Goal: Check status

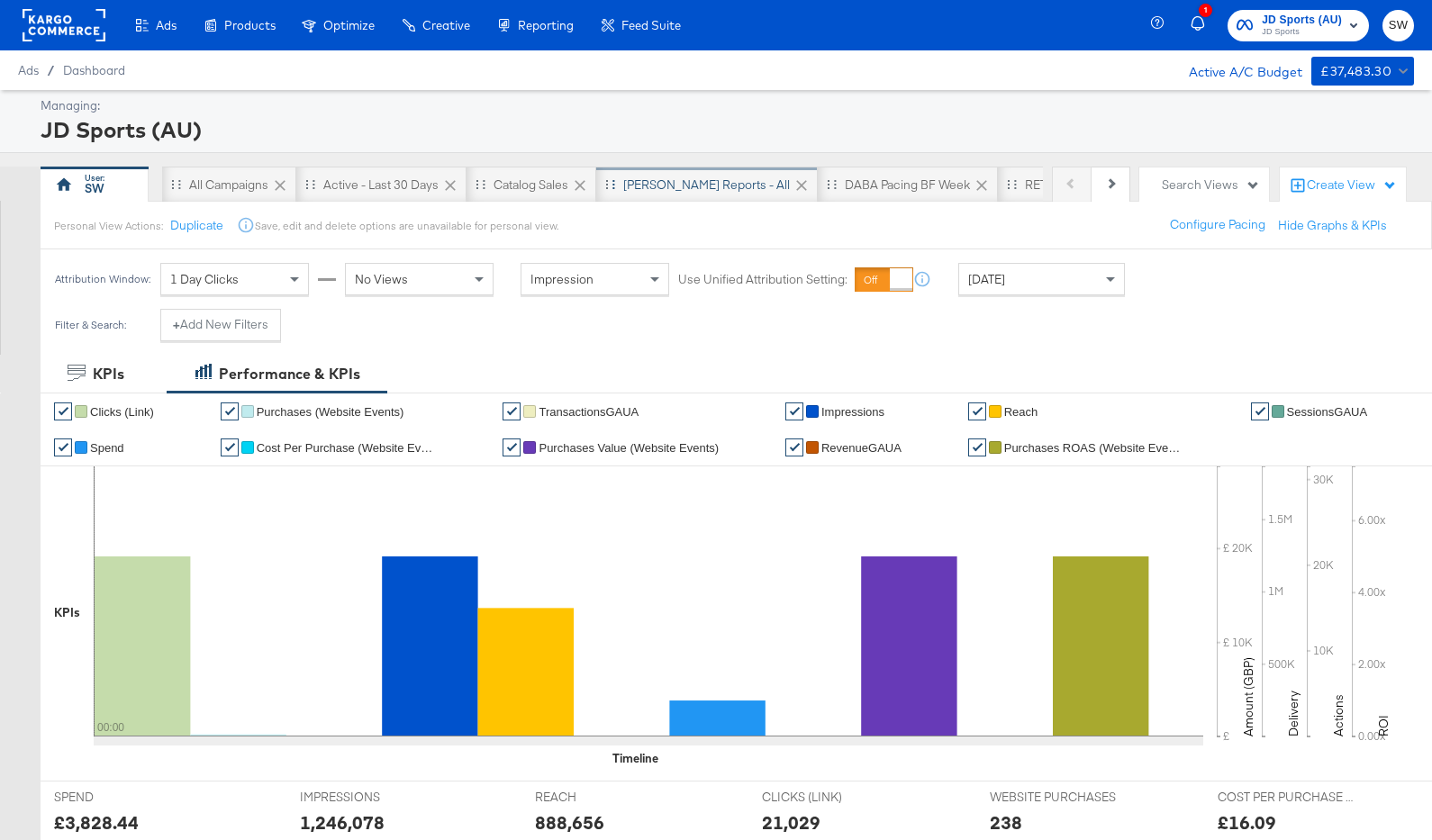
click at [693, 183] on div "[PERSON_NAME] Reports - All" at bounding box center [706, 185] width 167 height 17
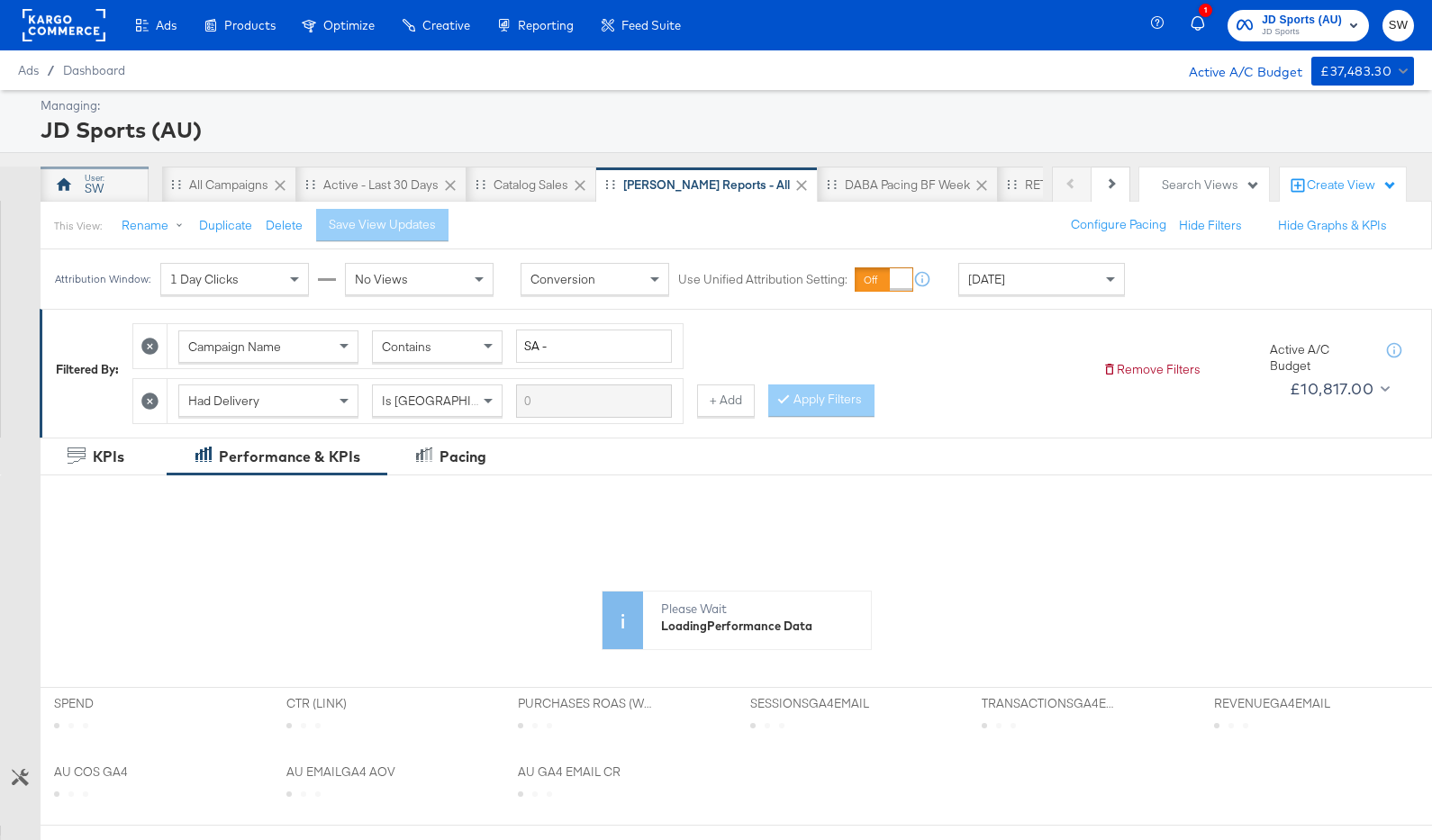
click at [95, 180] on div "SW" at bounding box center [94, 188] width 19 height 17
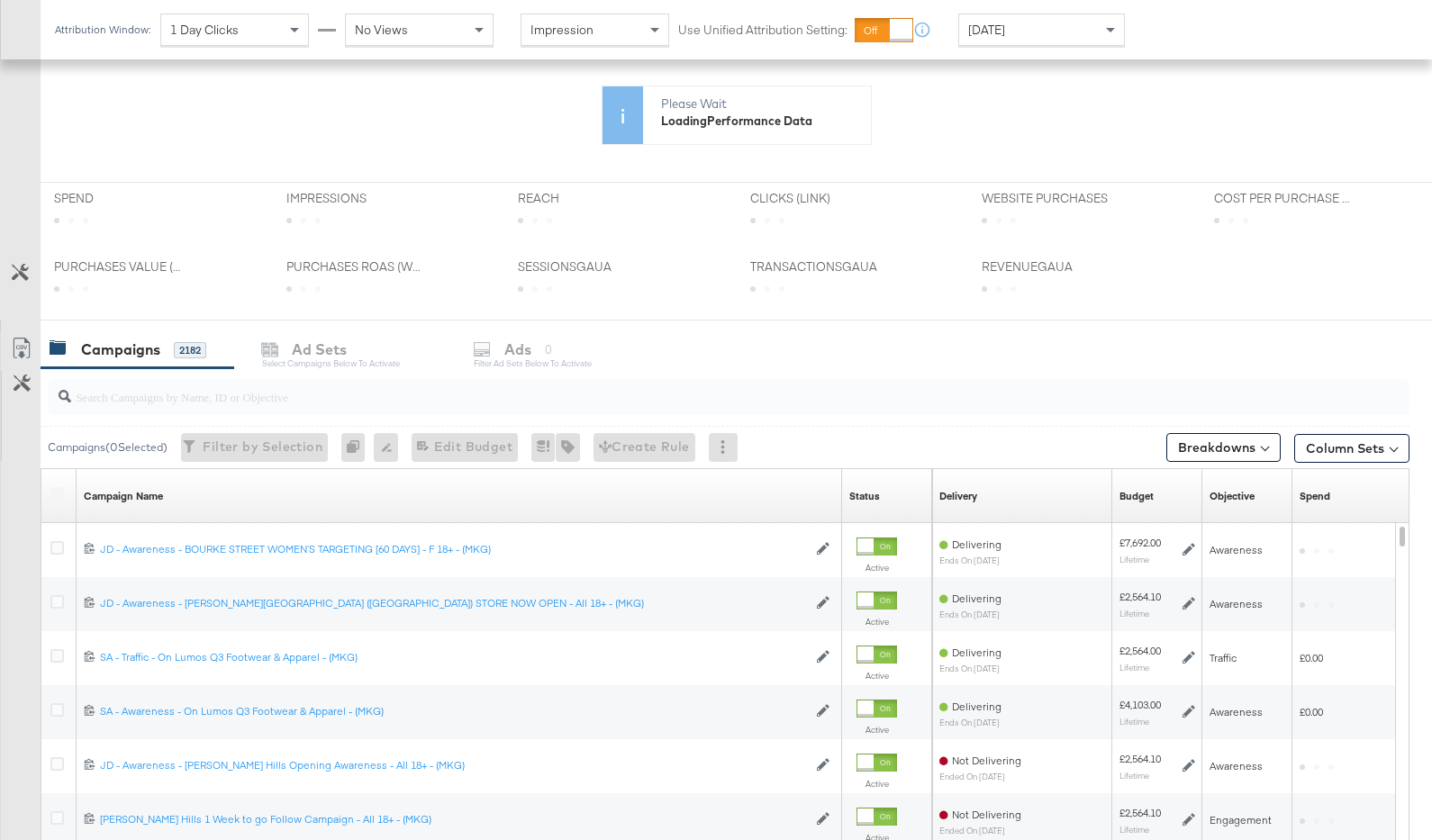
click at [366, 416] on div at bounding box center [726, 397] width 1370 height 58
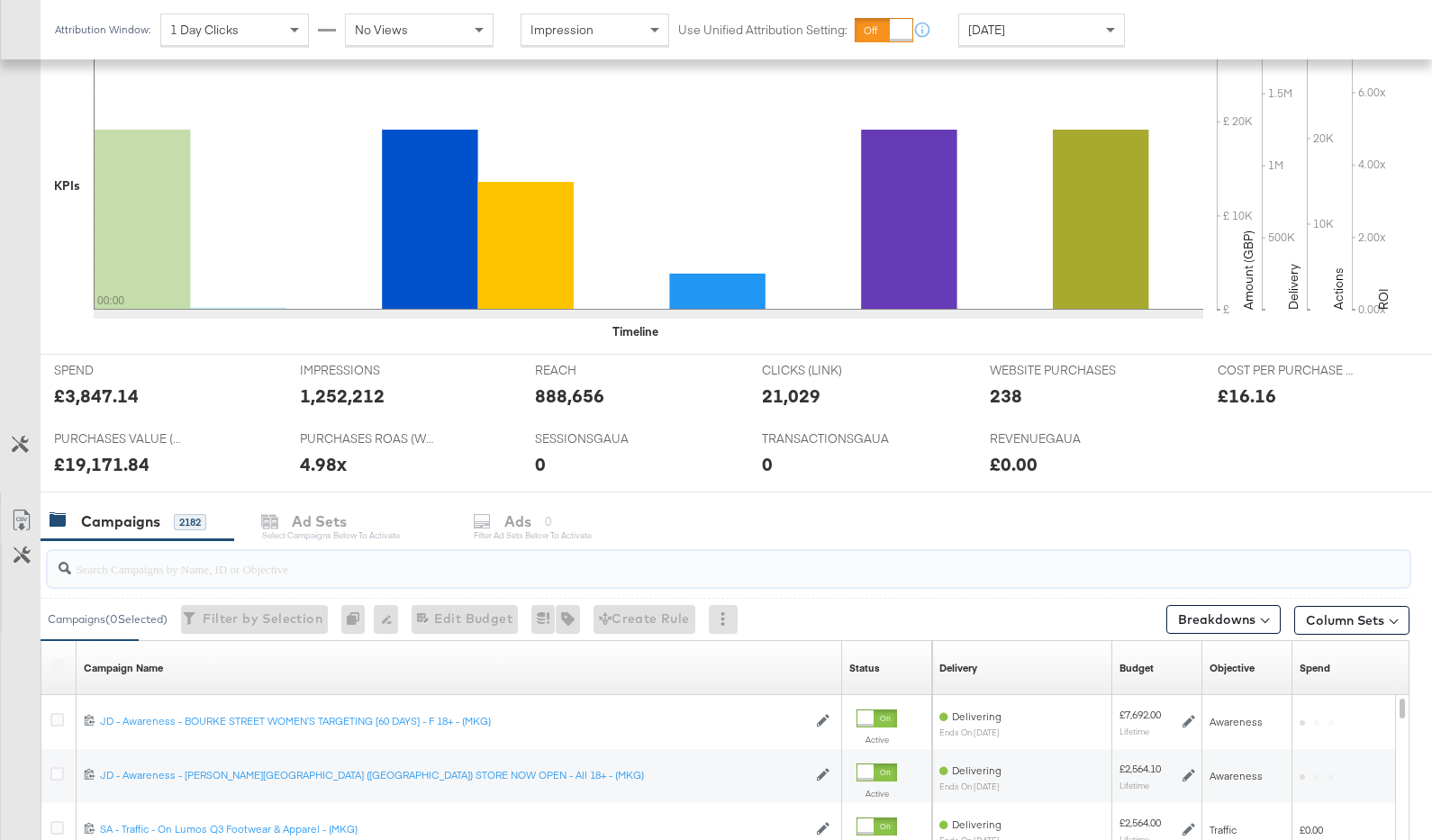
click at [367, 544] on input "search" at bounding box center [678, 562] width 1216 height 35
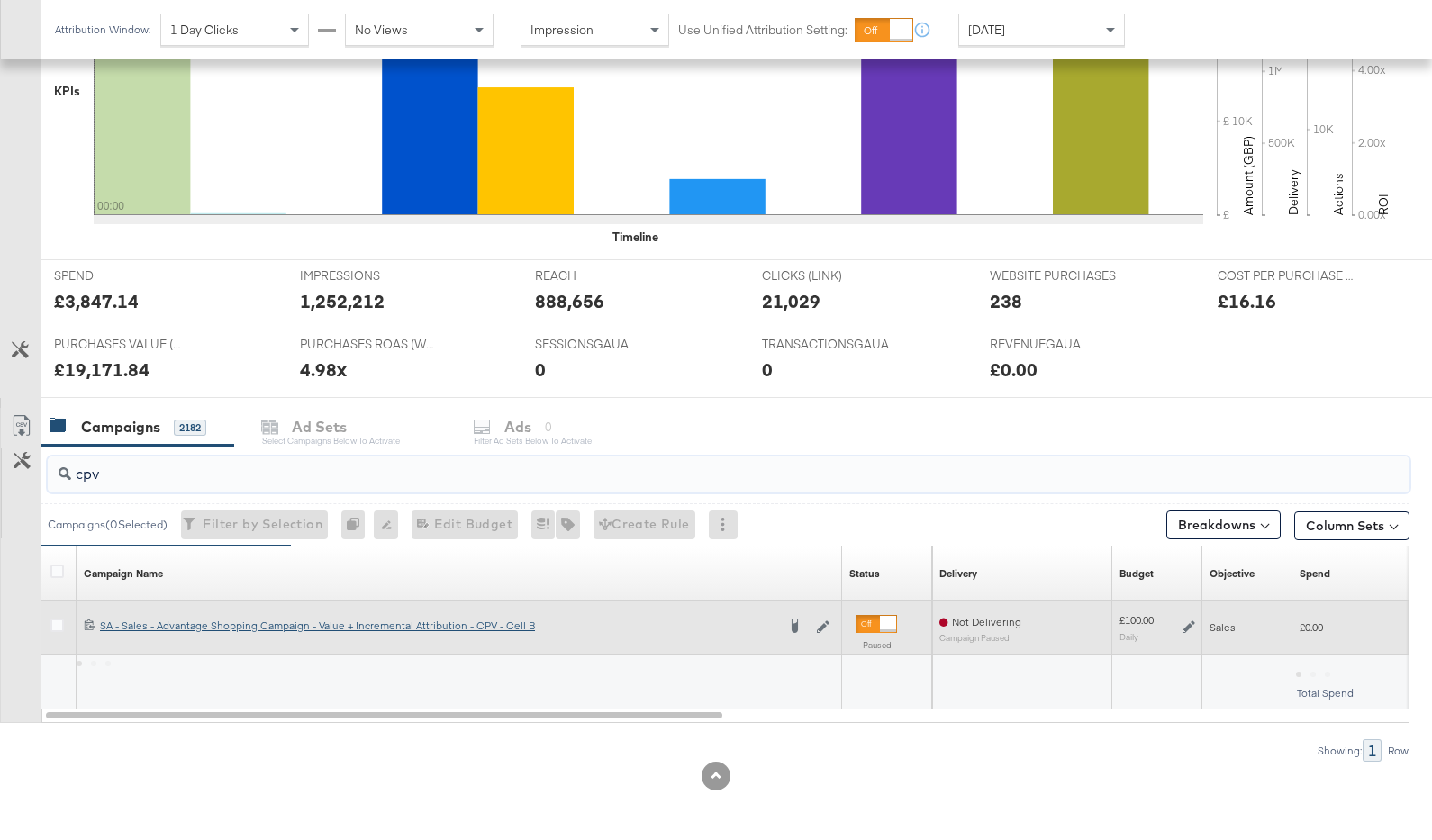
scroll to position [576, 0]
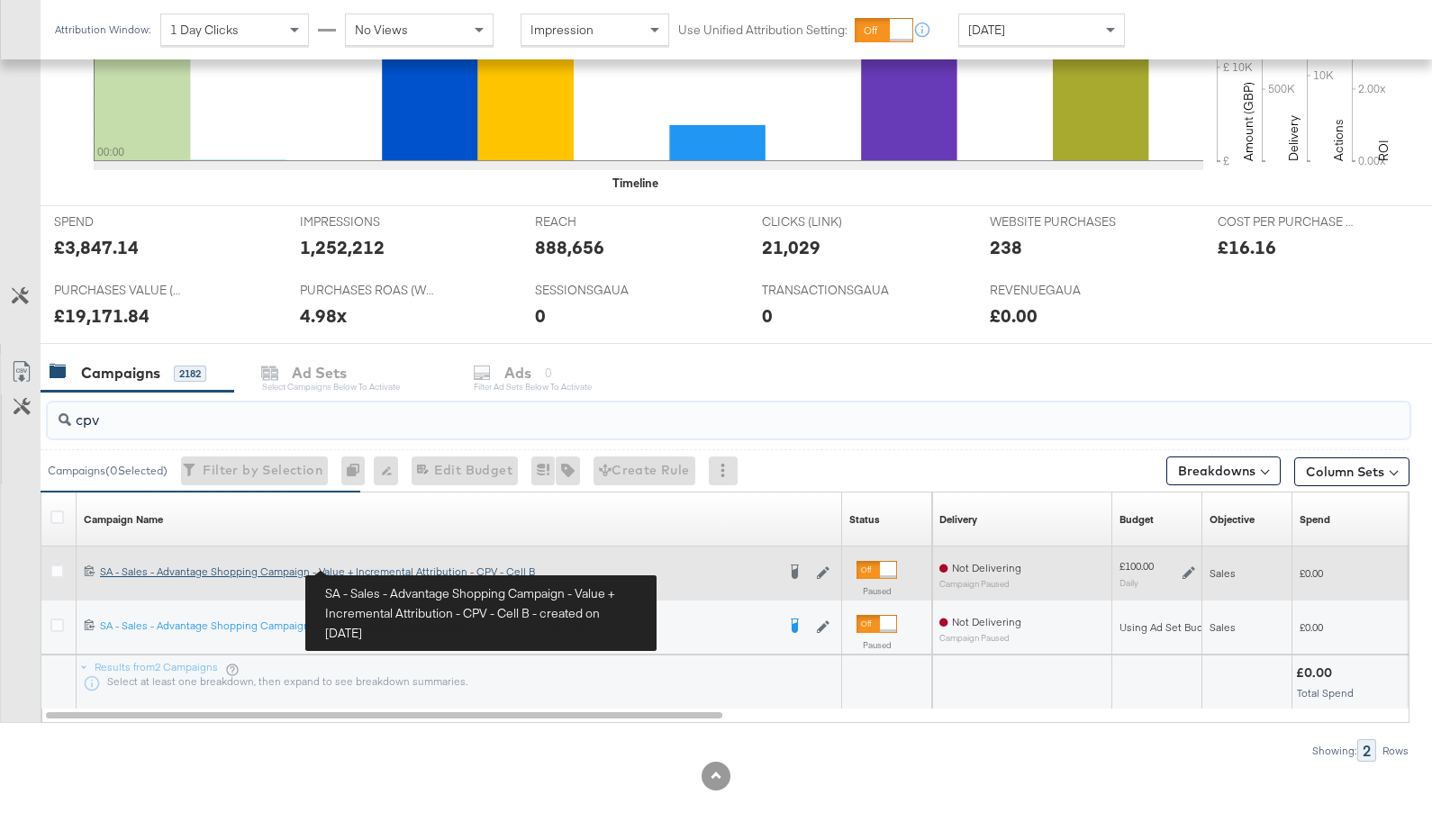
type input "cpv"
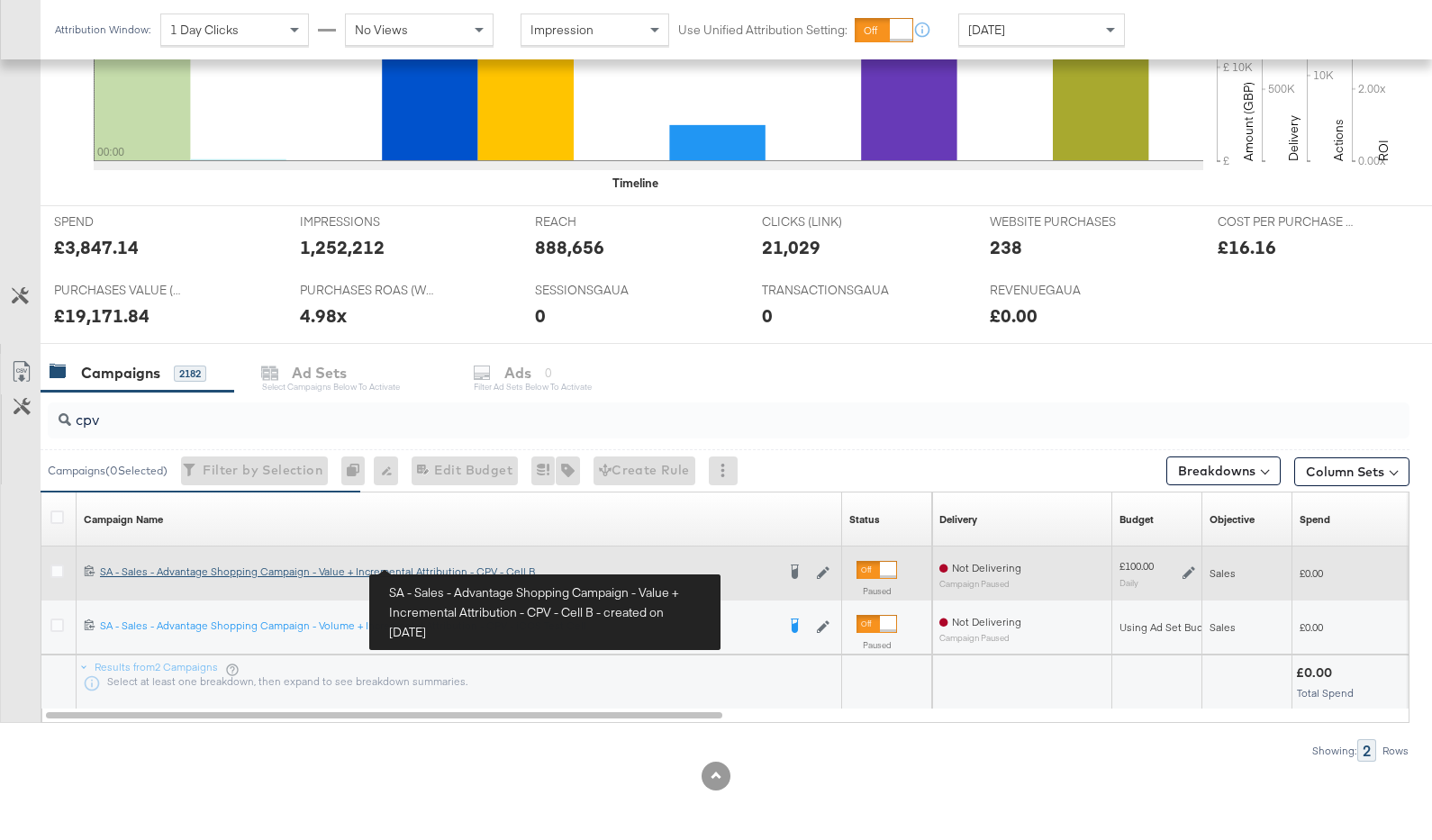
click at [373, 567] on div "SA - Sales - Advantage Shopping Campaign - Value + Incremental Attribution - CP…" at bounding box center [437, 571] width 675 height 14
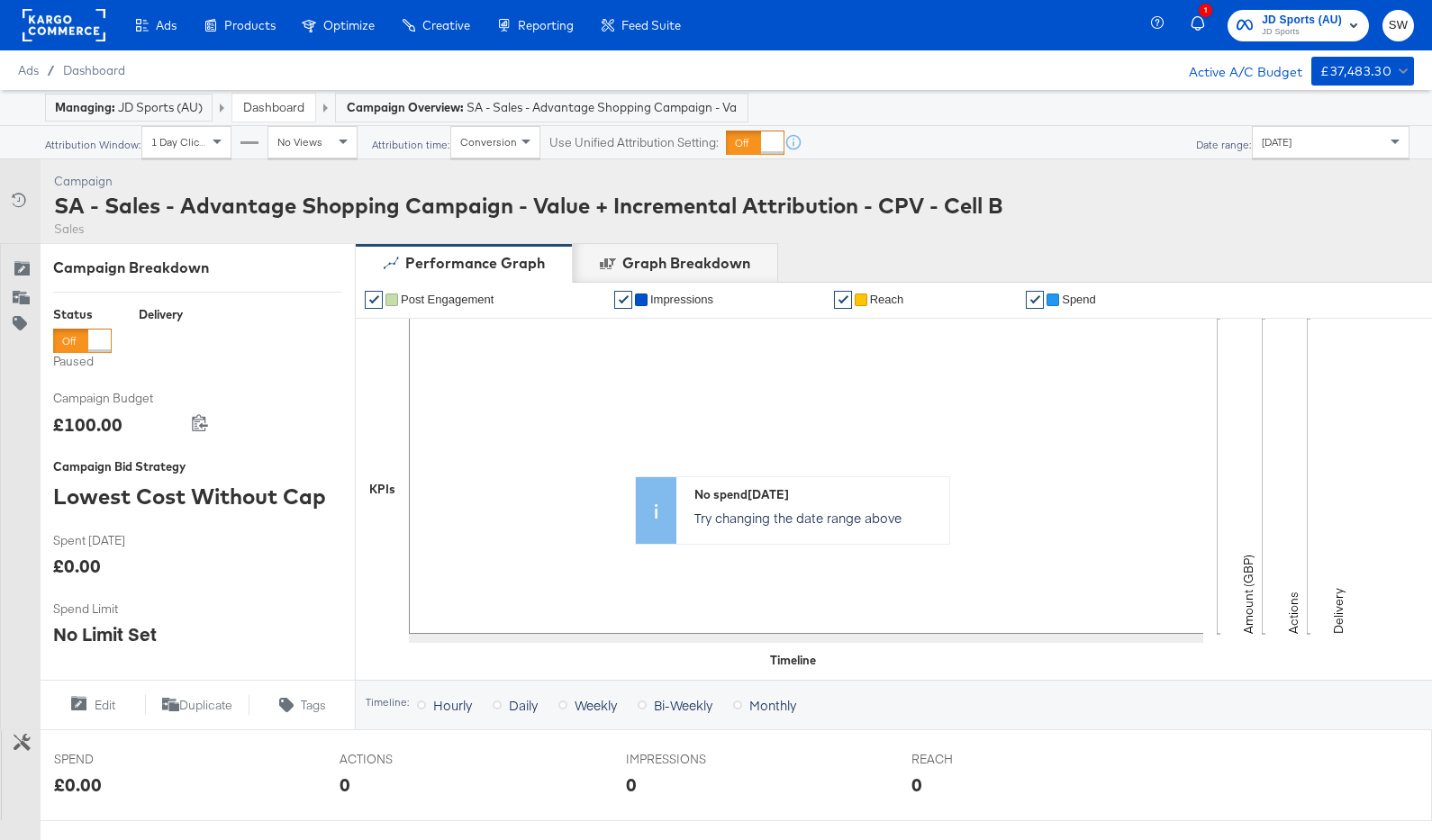
scroll to position [534, 0]
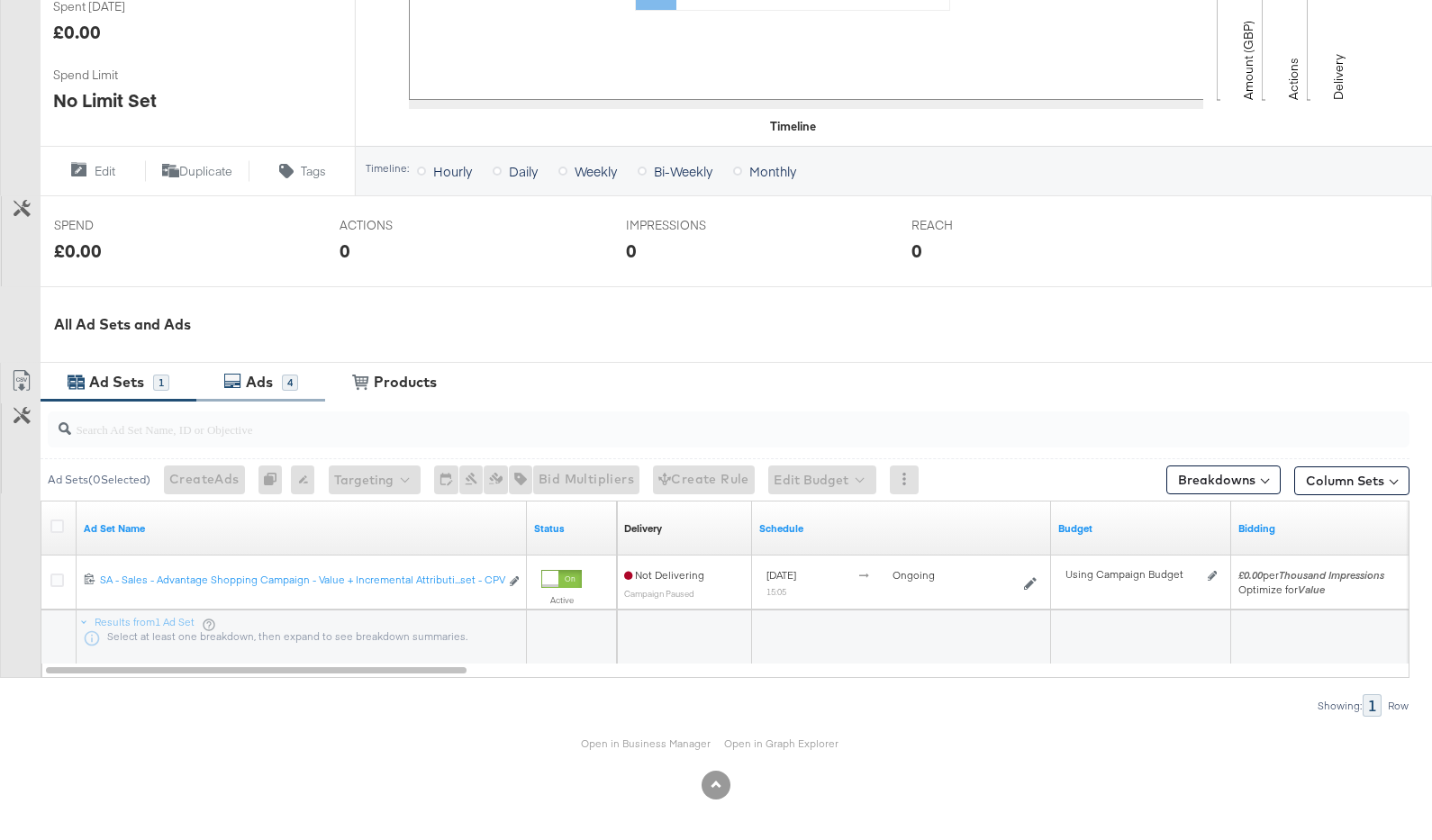
click at [288, 374] on div "4" at bounding box center [290, 382] width 16 height 16
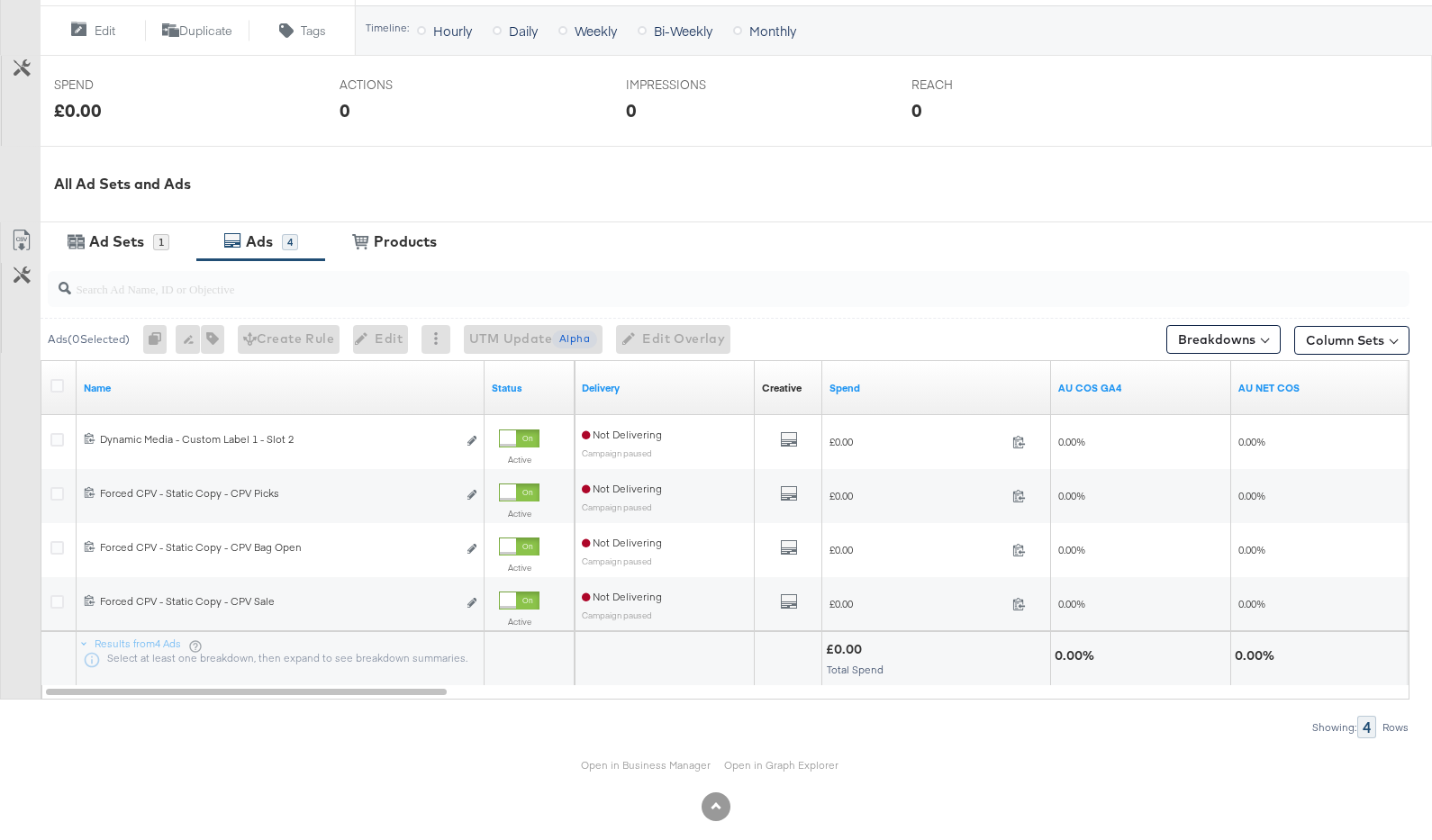
scroll to position [696, 0]
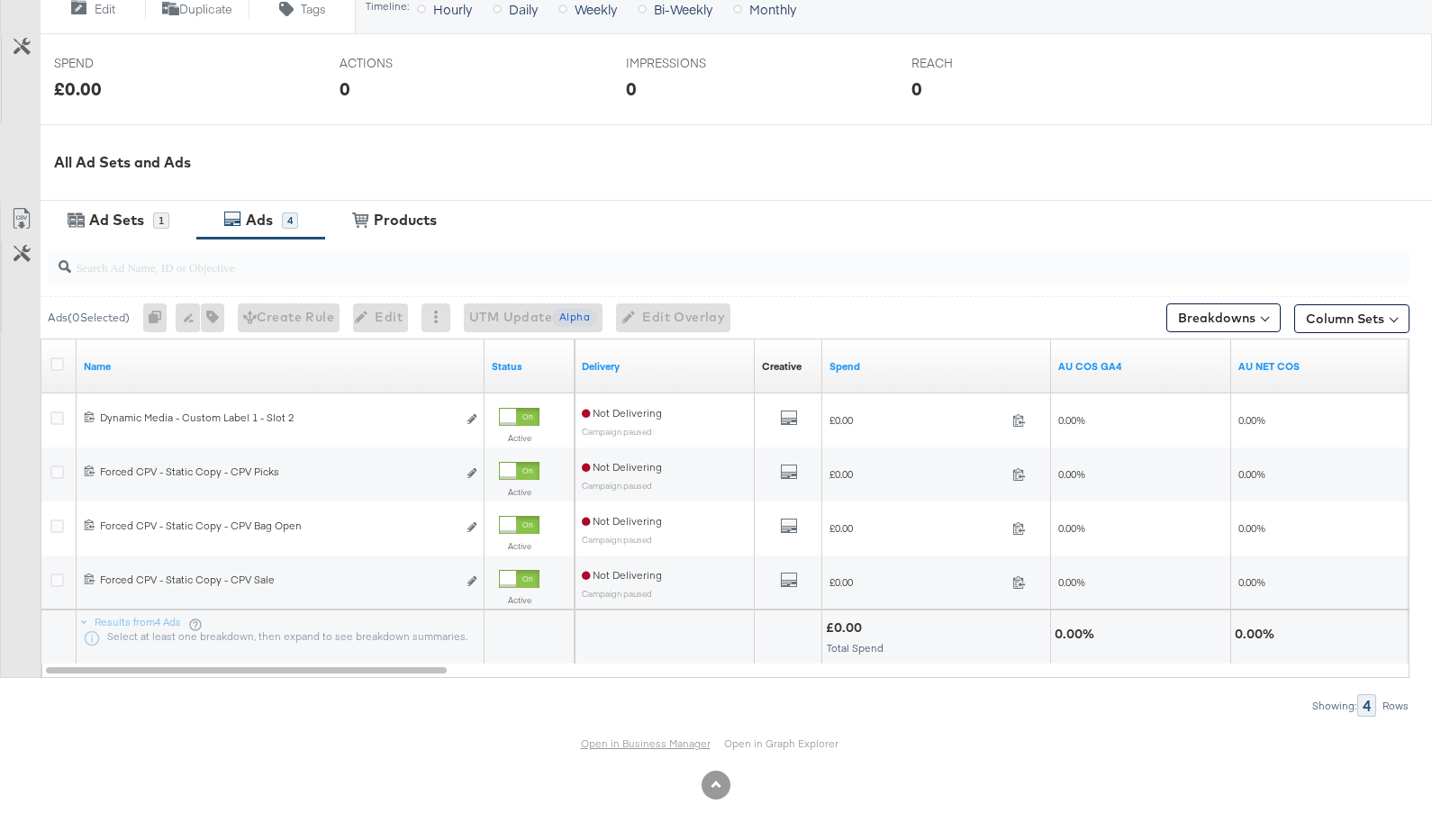
click at [612, 742] on link "Open in Business Manager" at bounding box center [646, 743] width 130 height 14
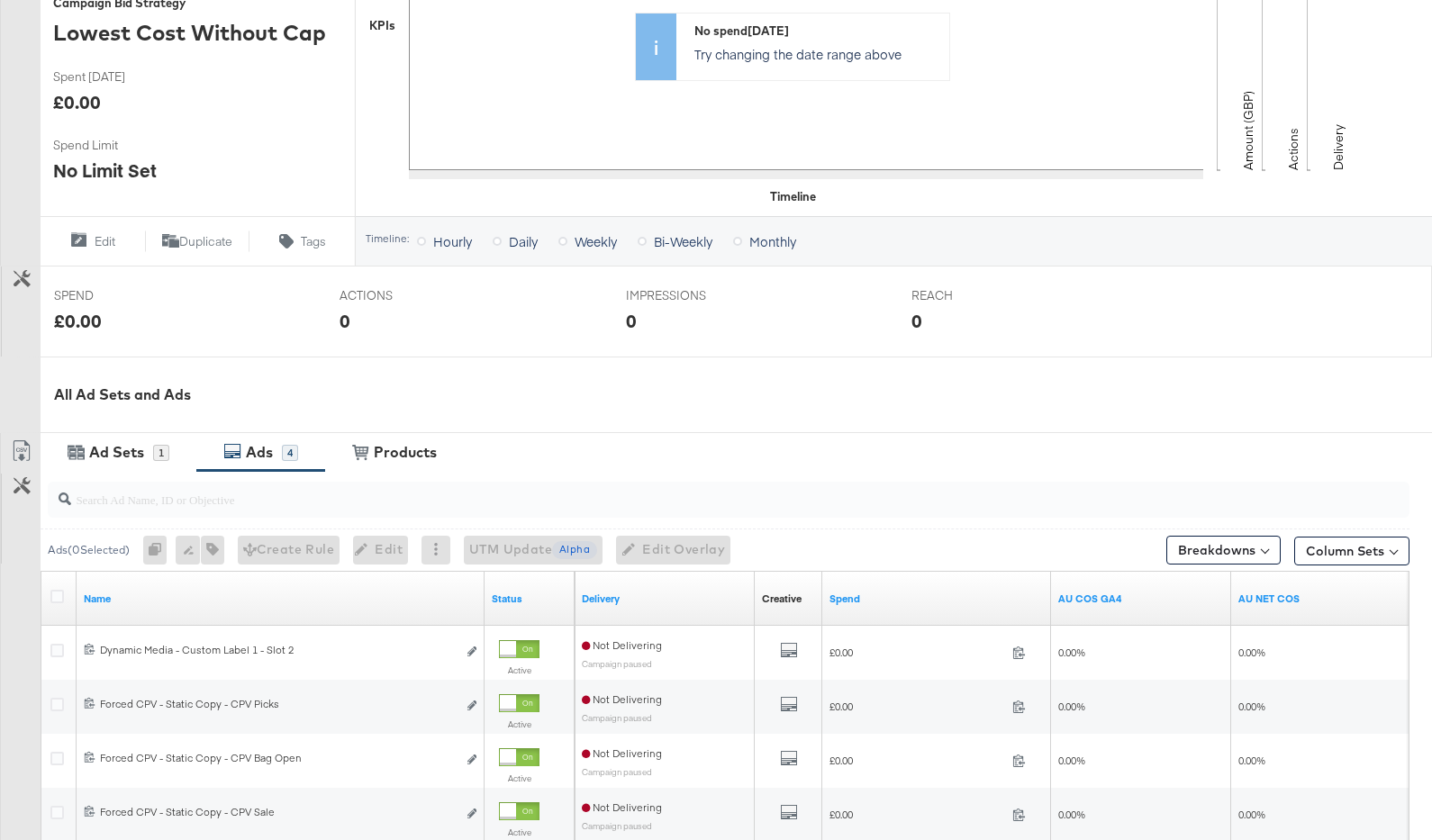
scroll to position [0, 0]
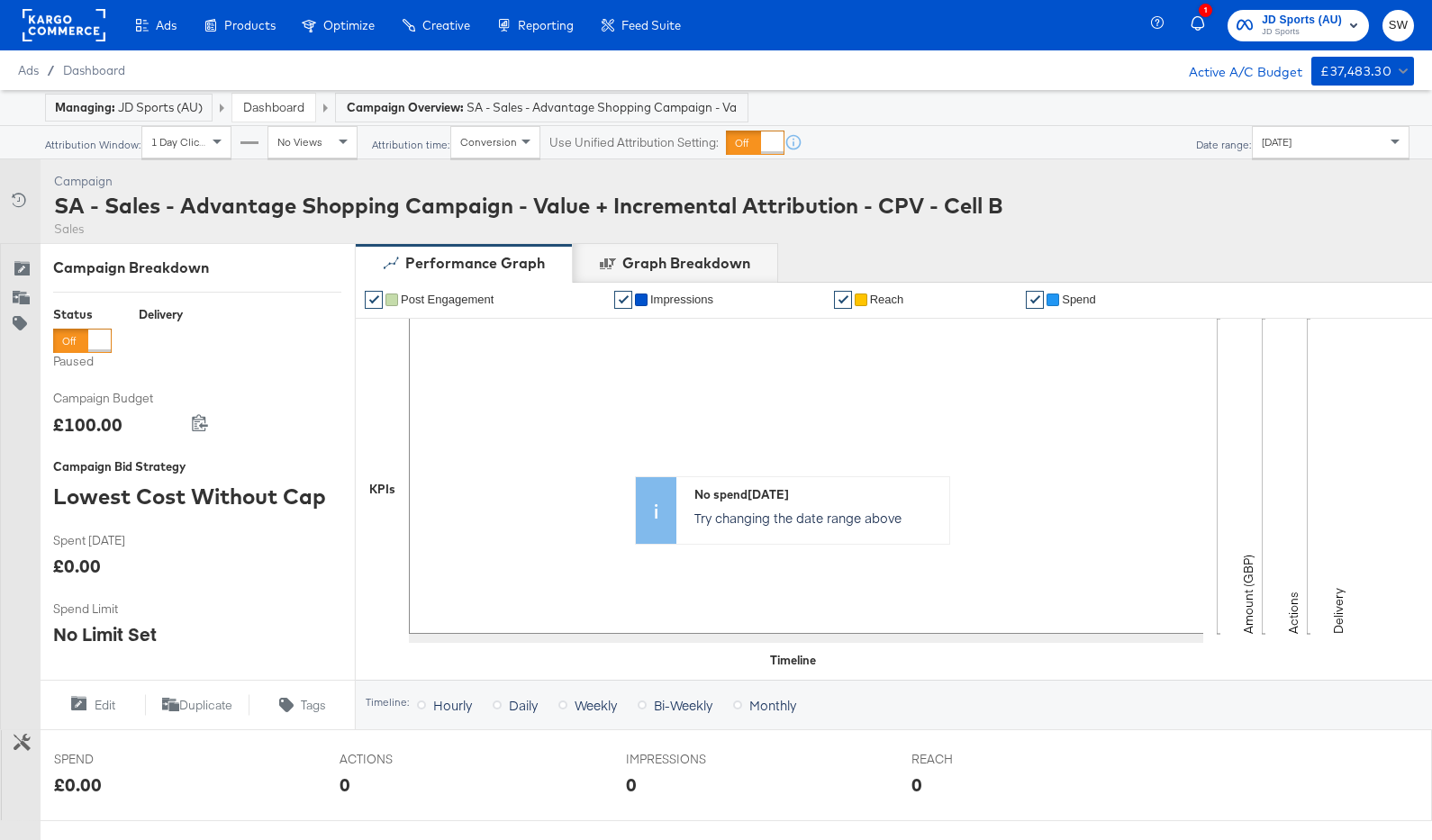
click at [287, 104] on link "Dashboard" at bounding box center [274, 106] width 61 height 16
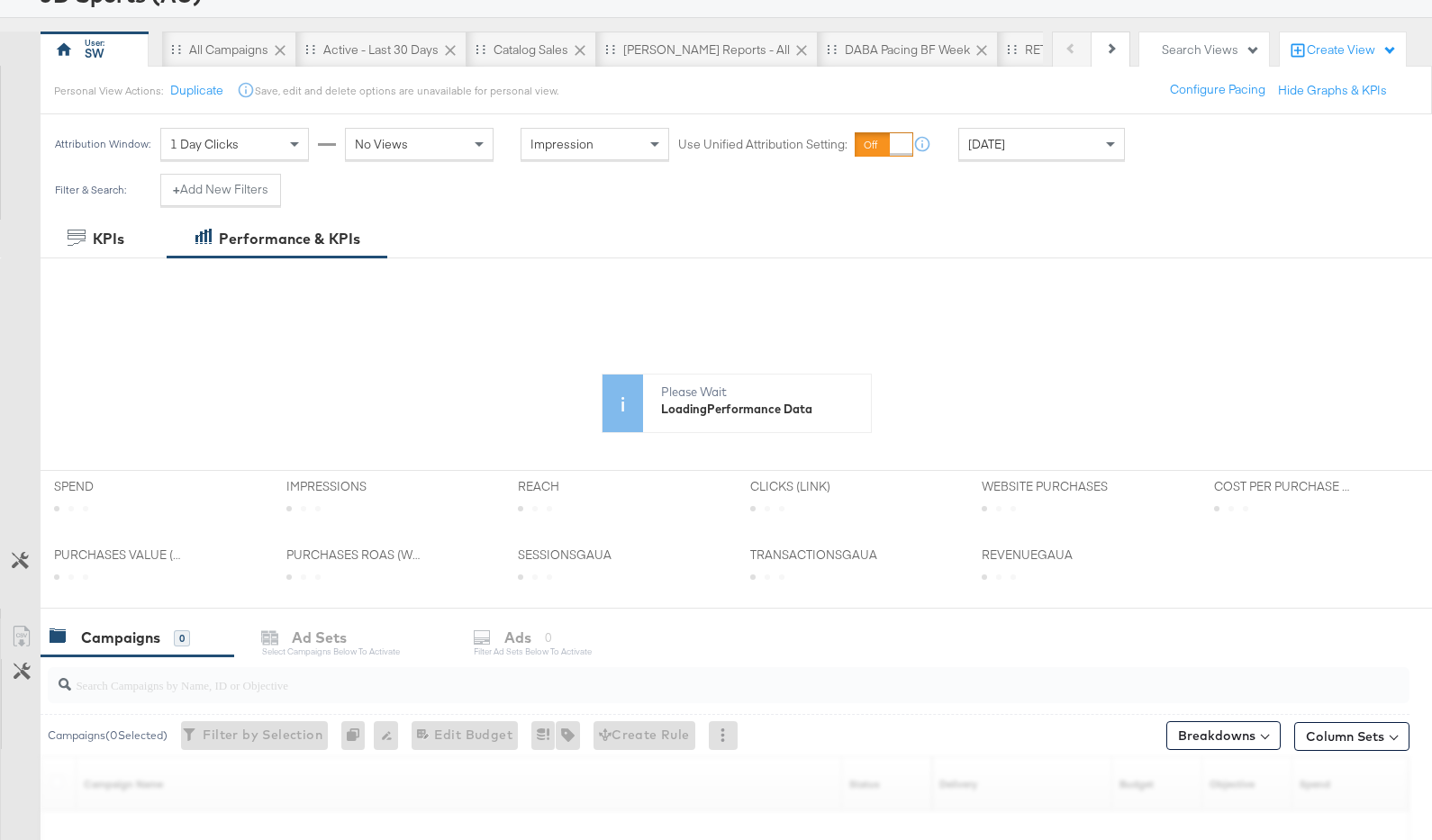
scroll to position [399, 0]
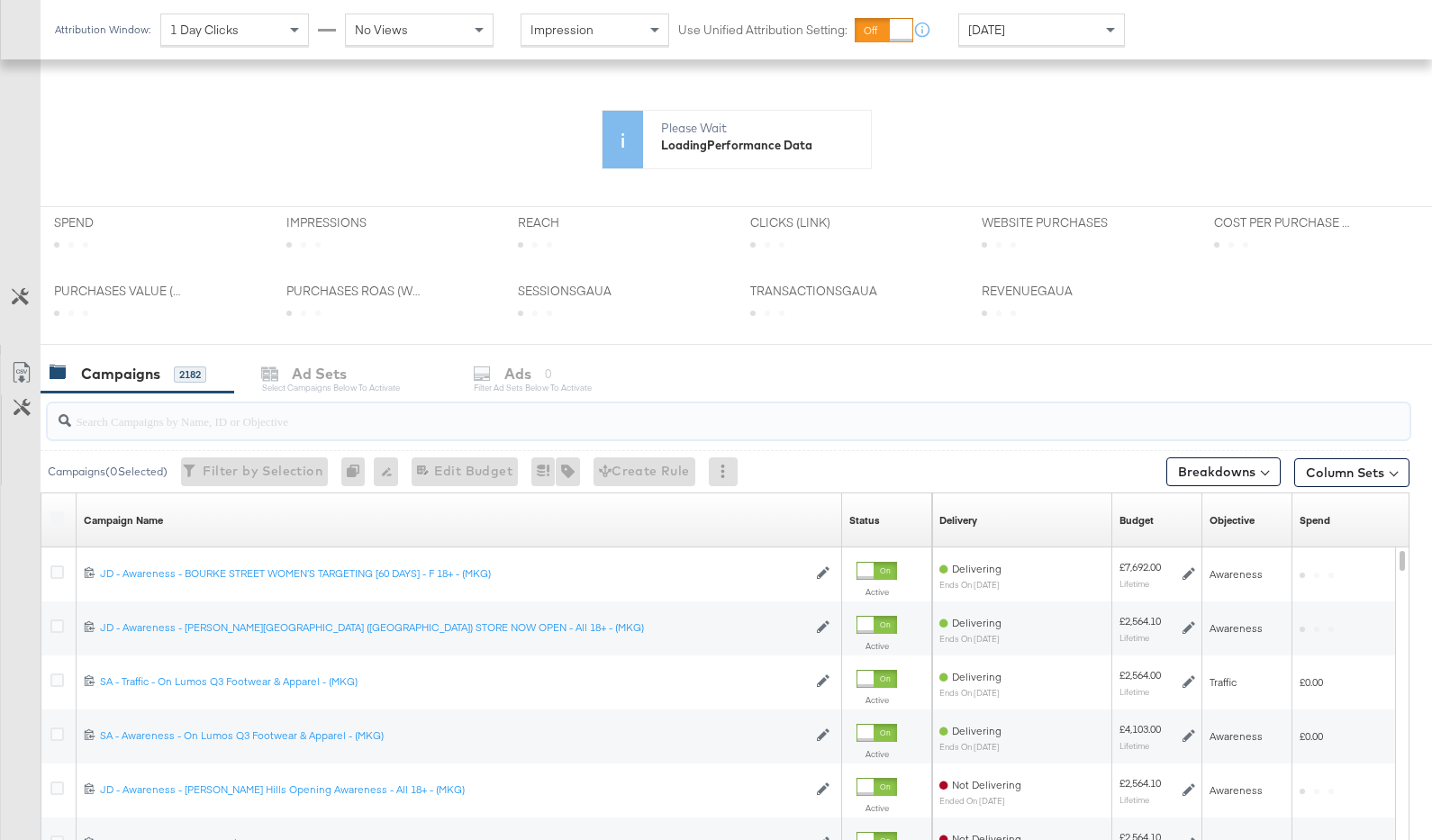
click at [356, 417] on input "search" at bounding box center [678, 413] width 1216 height 35
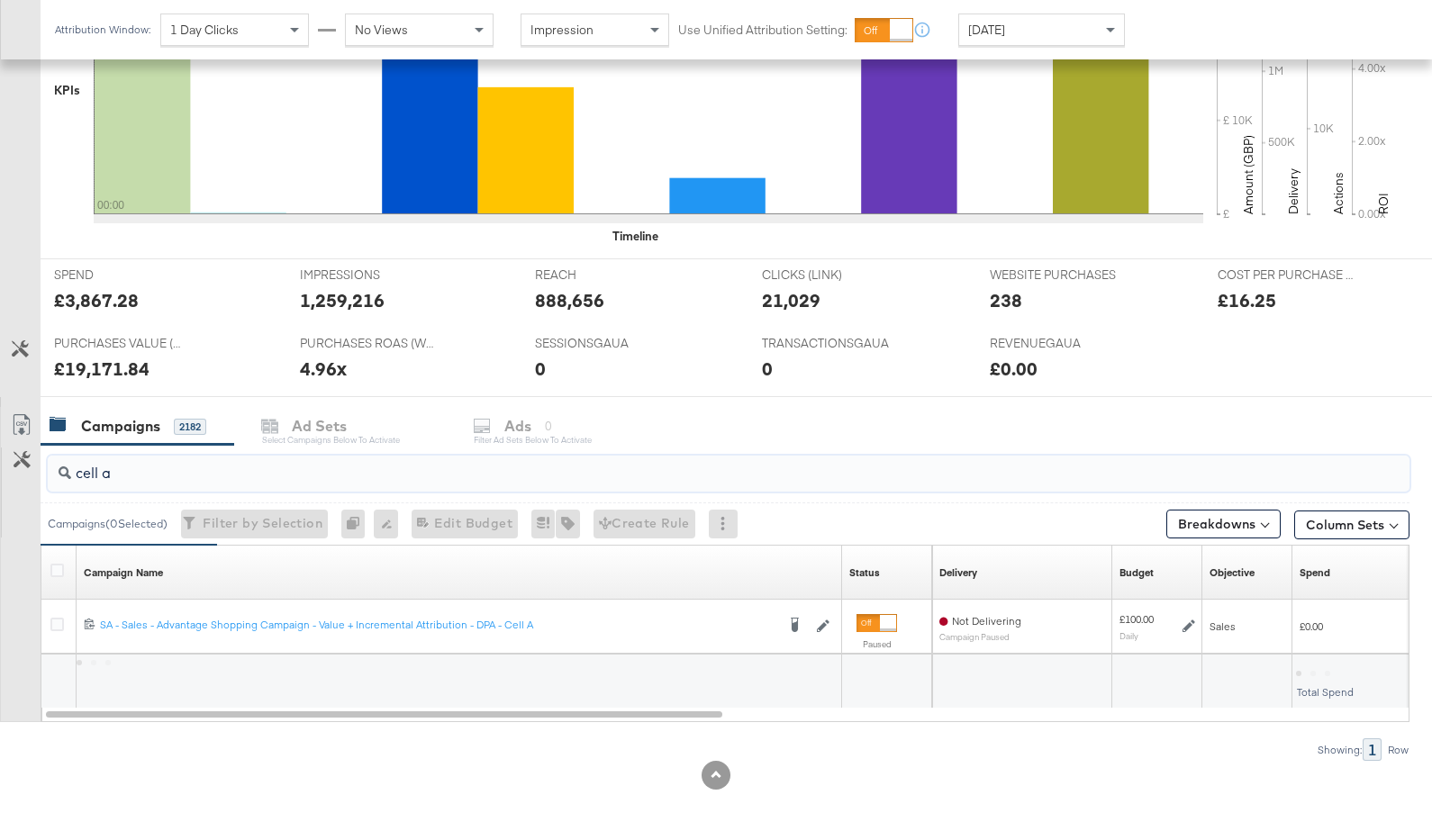
scroll to position [522, 0]
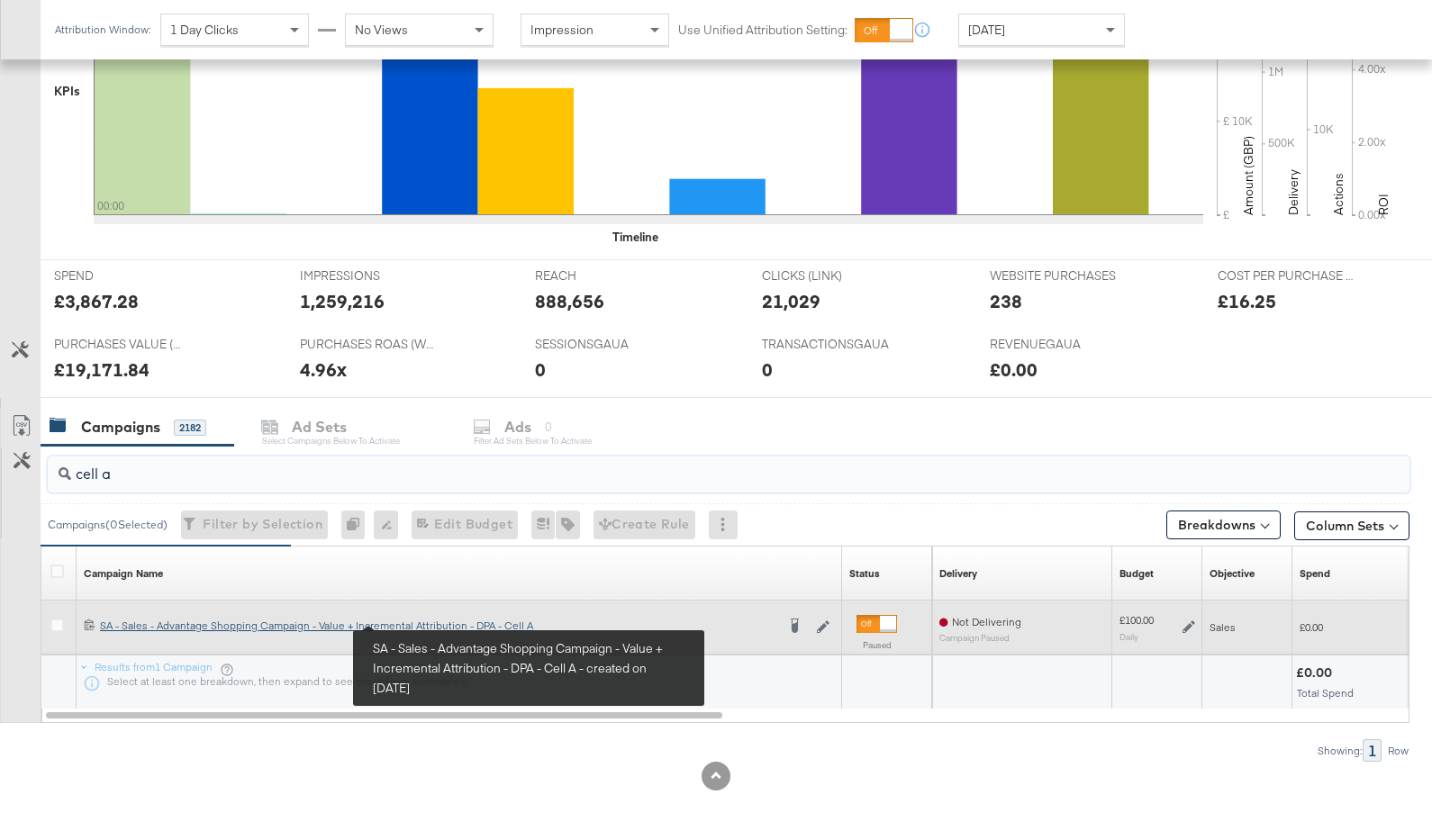
type input "cell a"
click at [421, 623] on div "SA - Sales - Advantage Shopping Campaign - Value + Incremental Attribution - DP…" at bounding box center [437, 625] width 675 height 14
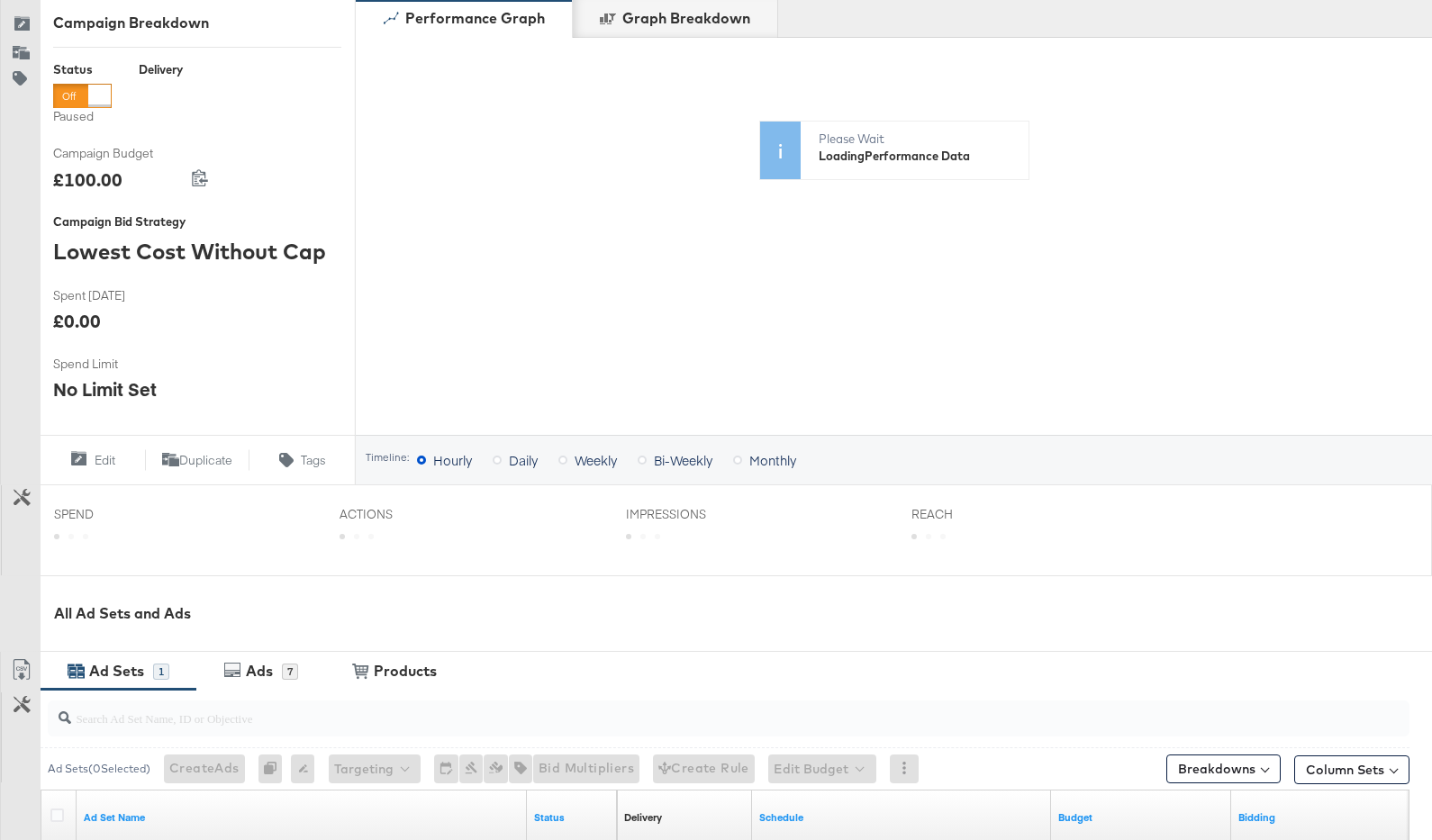
scroll to position [534, 0]
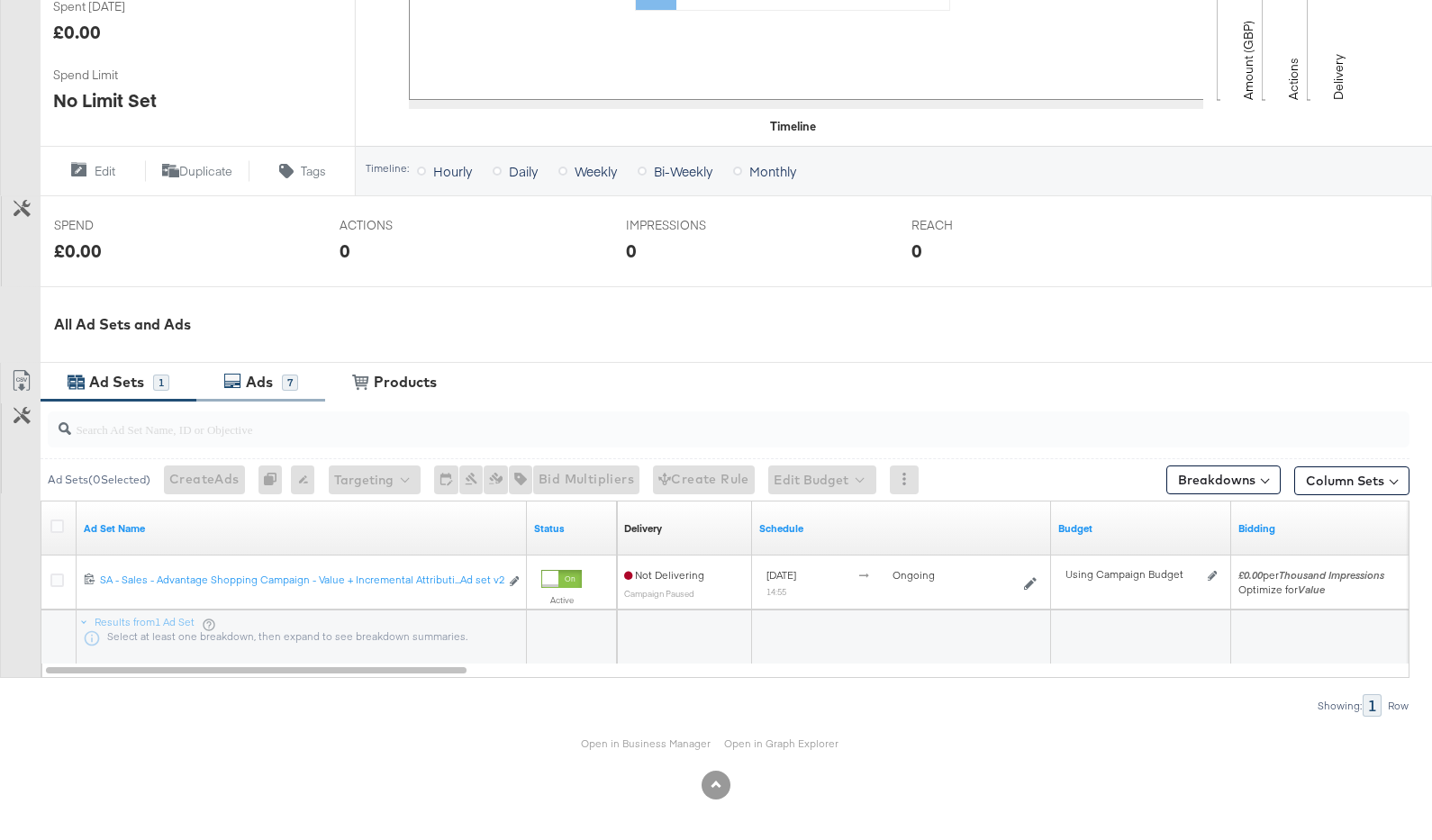
click at [286, 367] on div "Ads 7" at bounding box center [261, 383] width 129 height 39
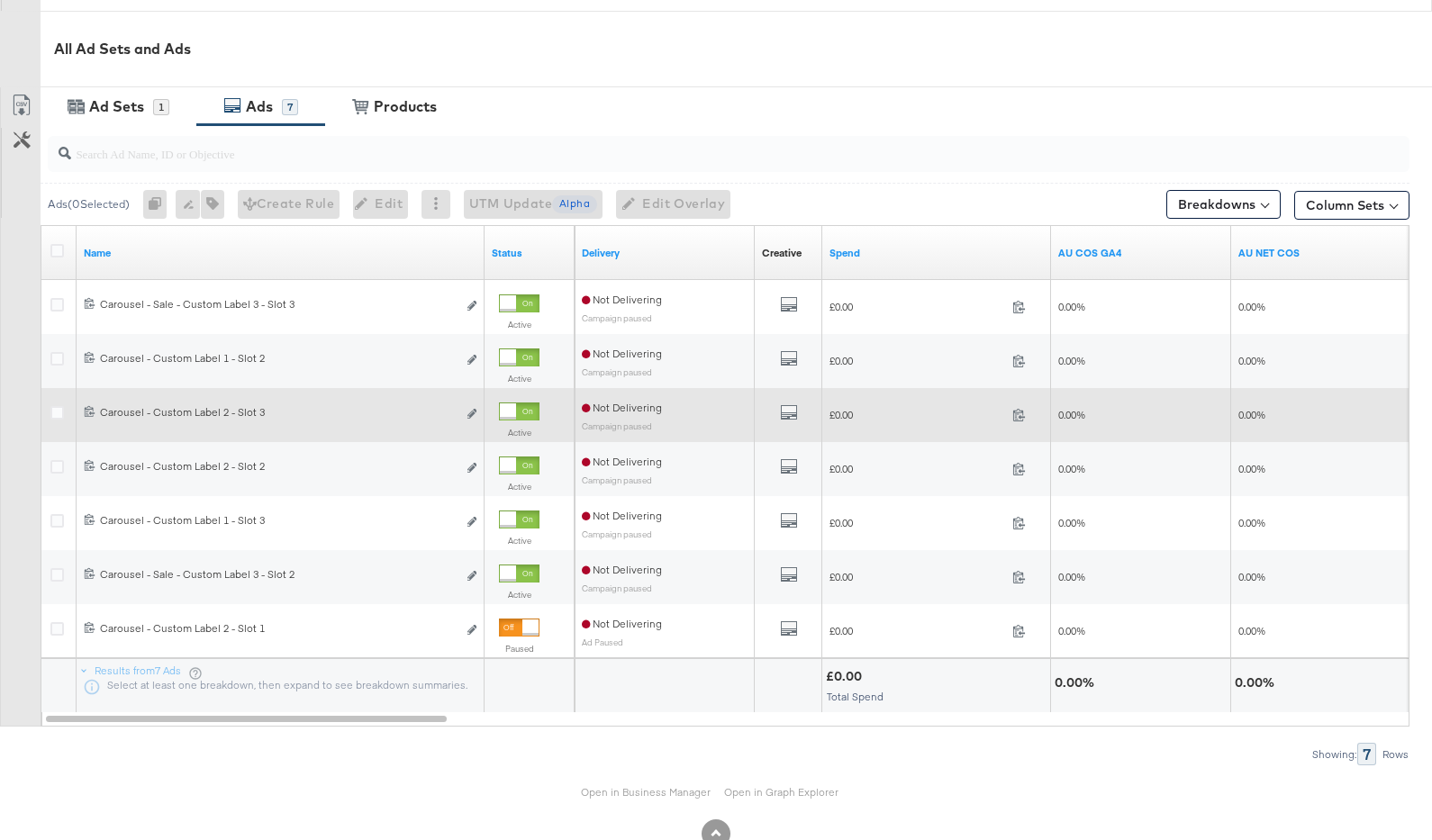
scroll to position [858, 0]
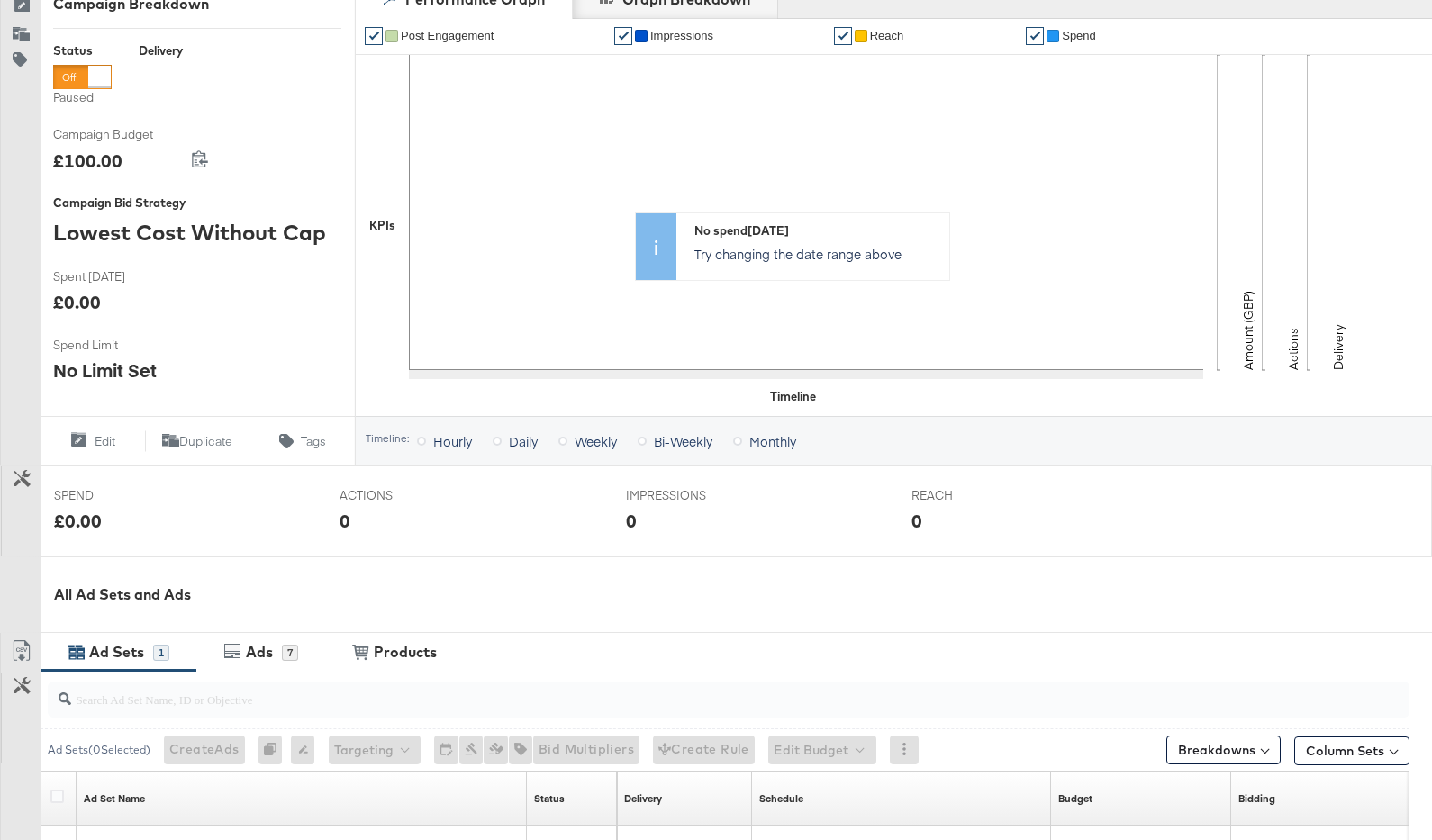
scroll to position [534, 0]
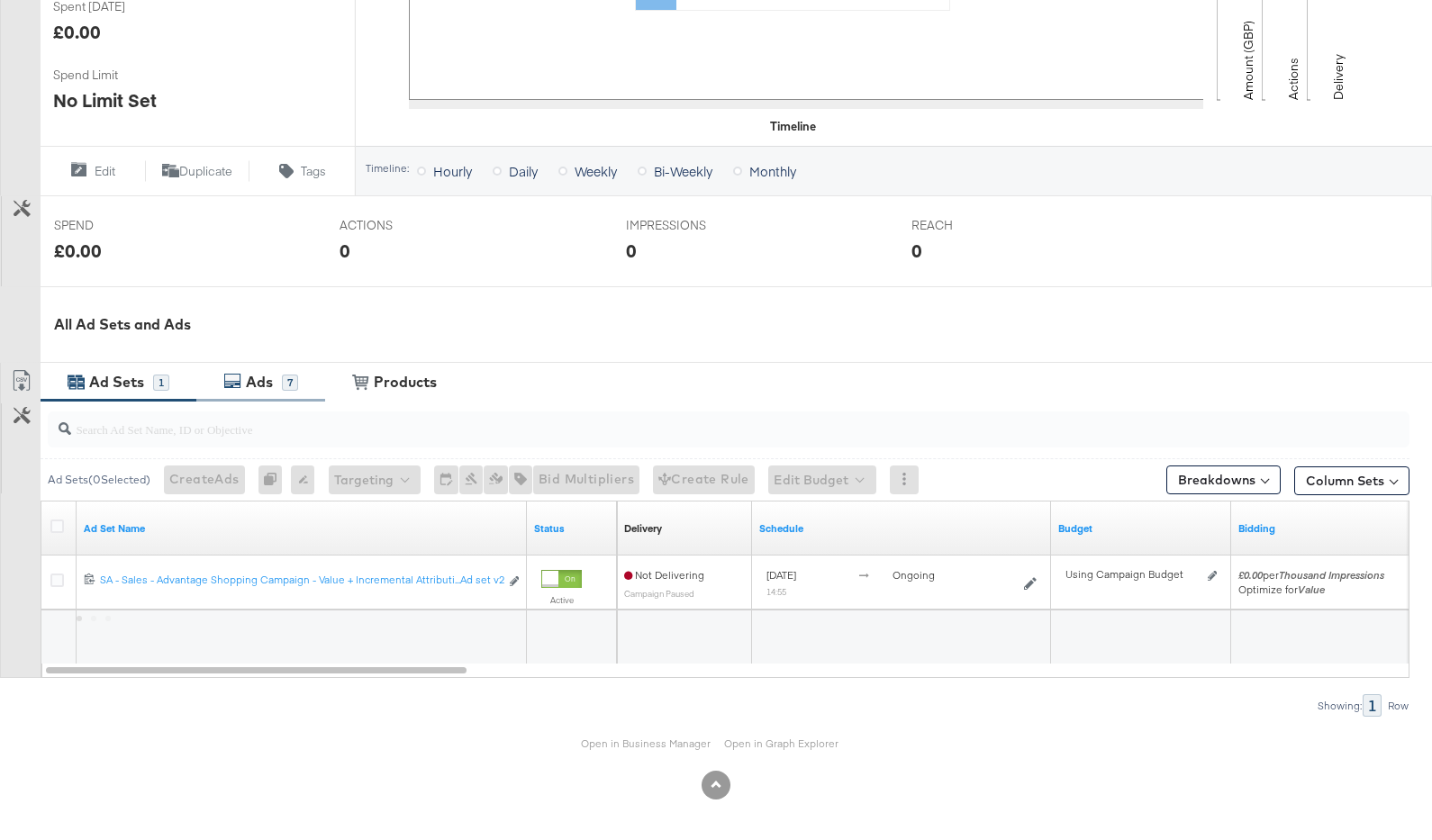
click at [260, 373] on div "Ads" at bounding box center [259, 382] width 27 height 20
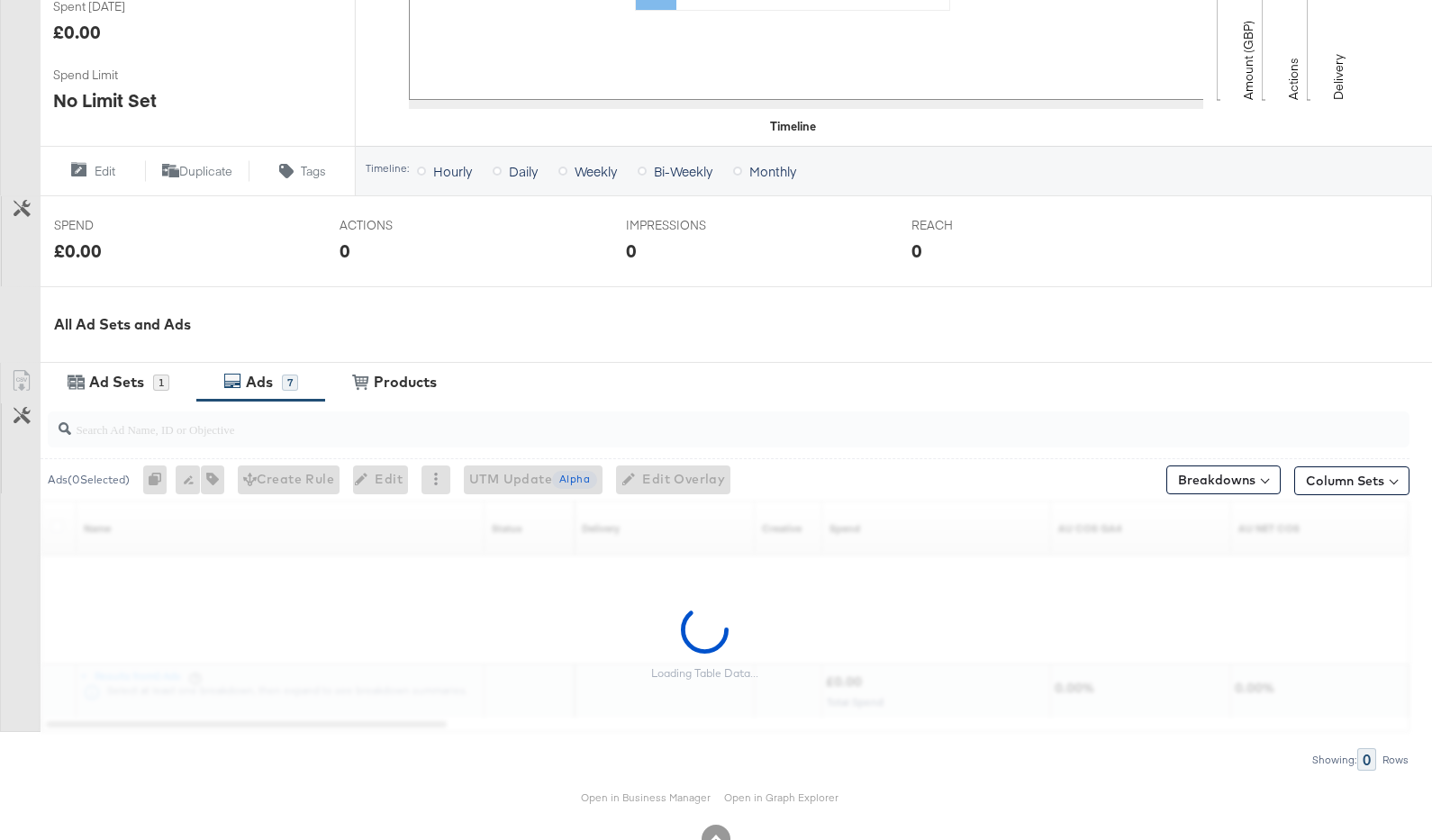
click at [266, 383] on div "Ads" at bounding box center [259, 382] width 27 height 20
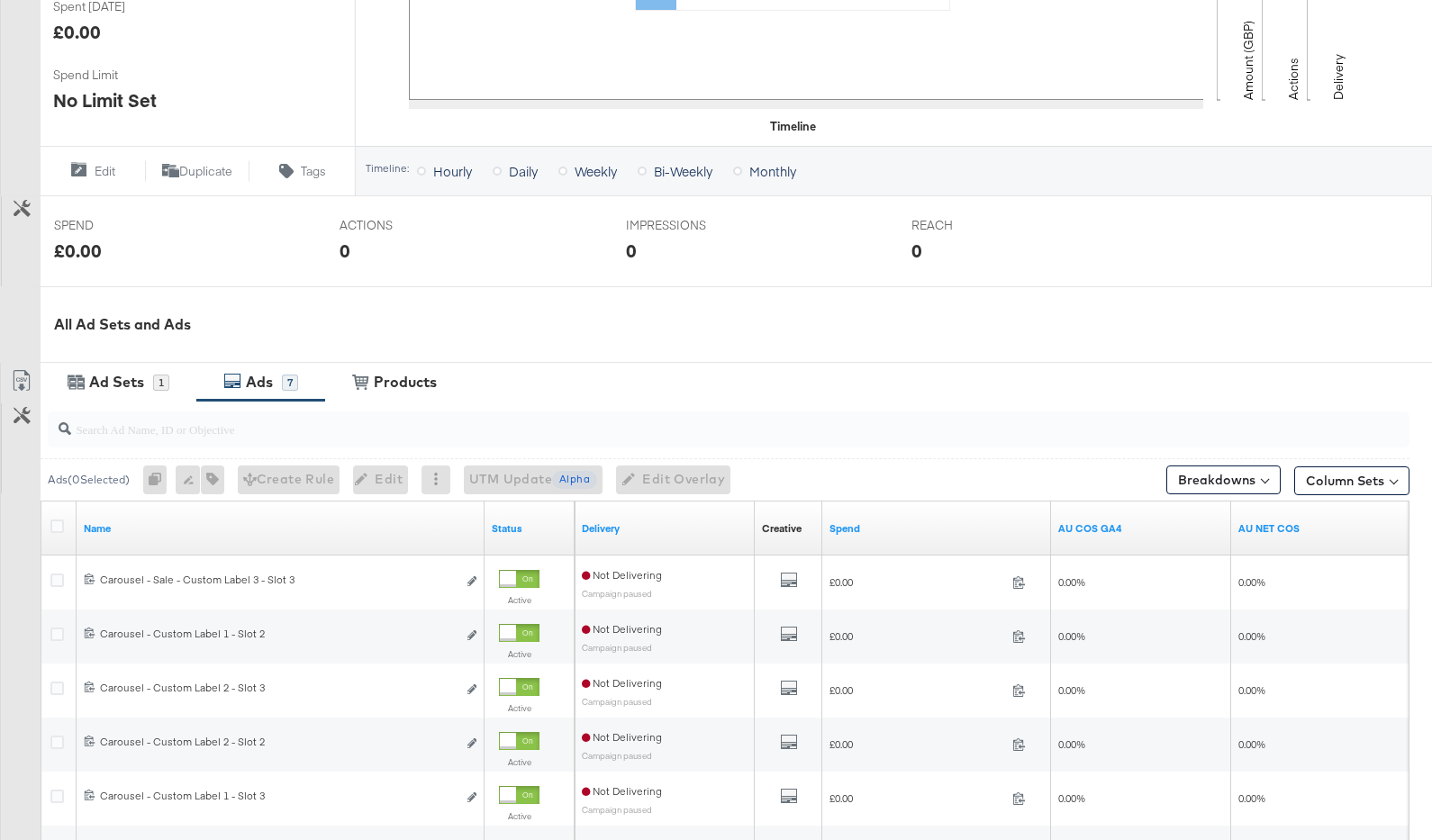
scroll to position [0, 0]
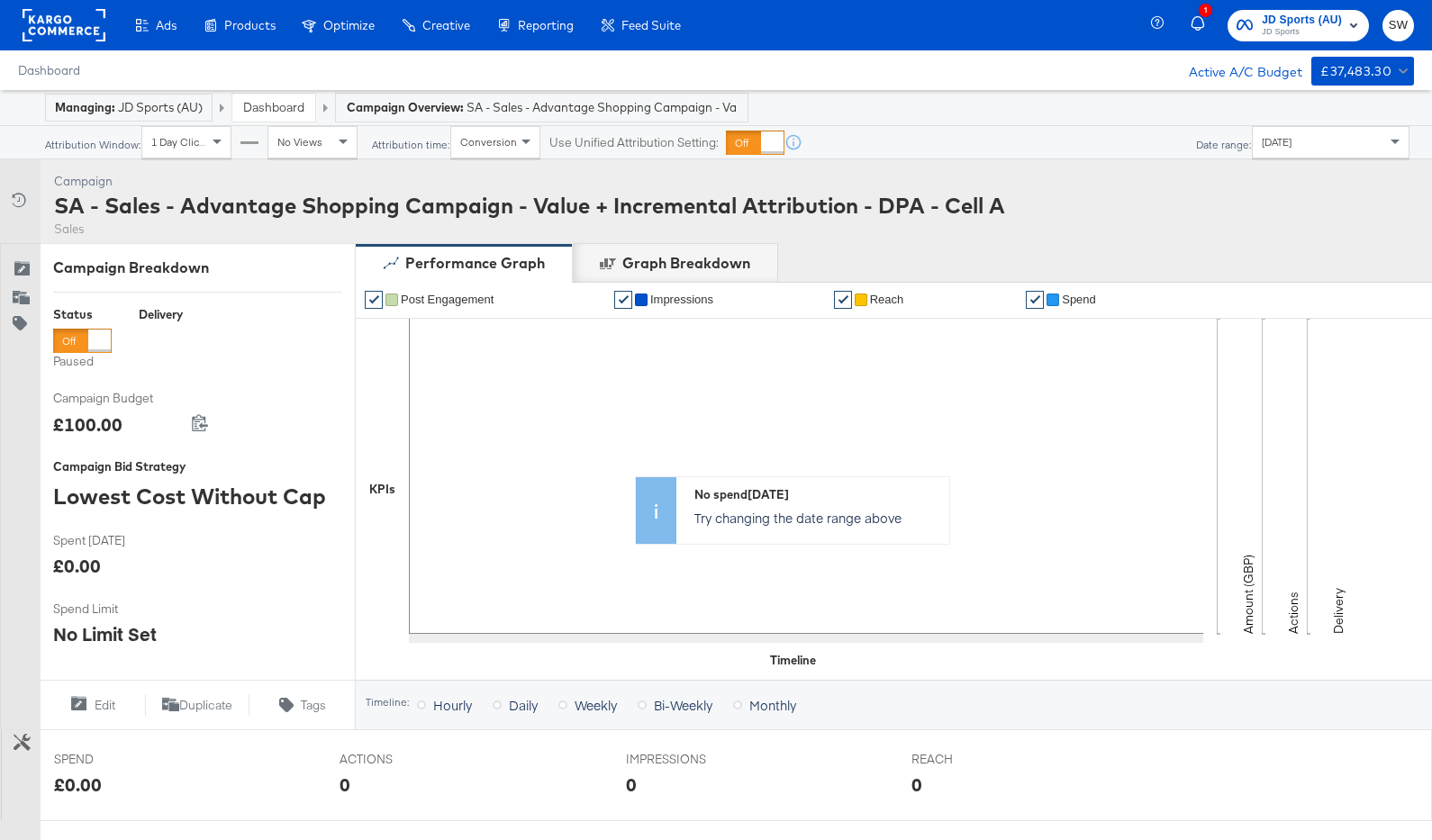
click at [290, 104] on link "Dashboard" at bounding box center [274, 106] width 61 height 16
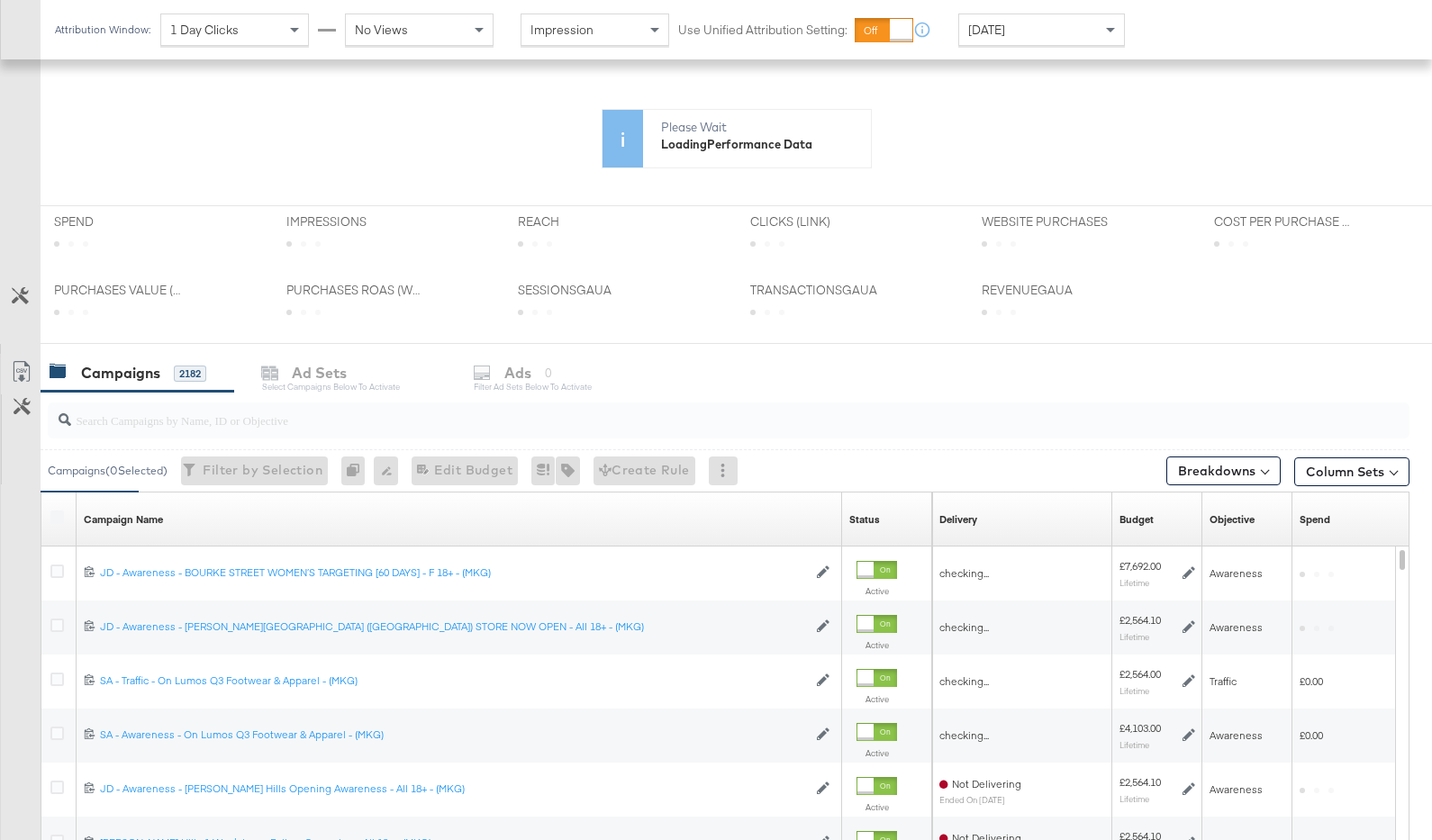
click at [348, 431] on div at bounding box center [729, 420] width 1362 height 36
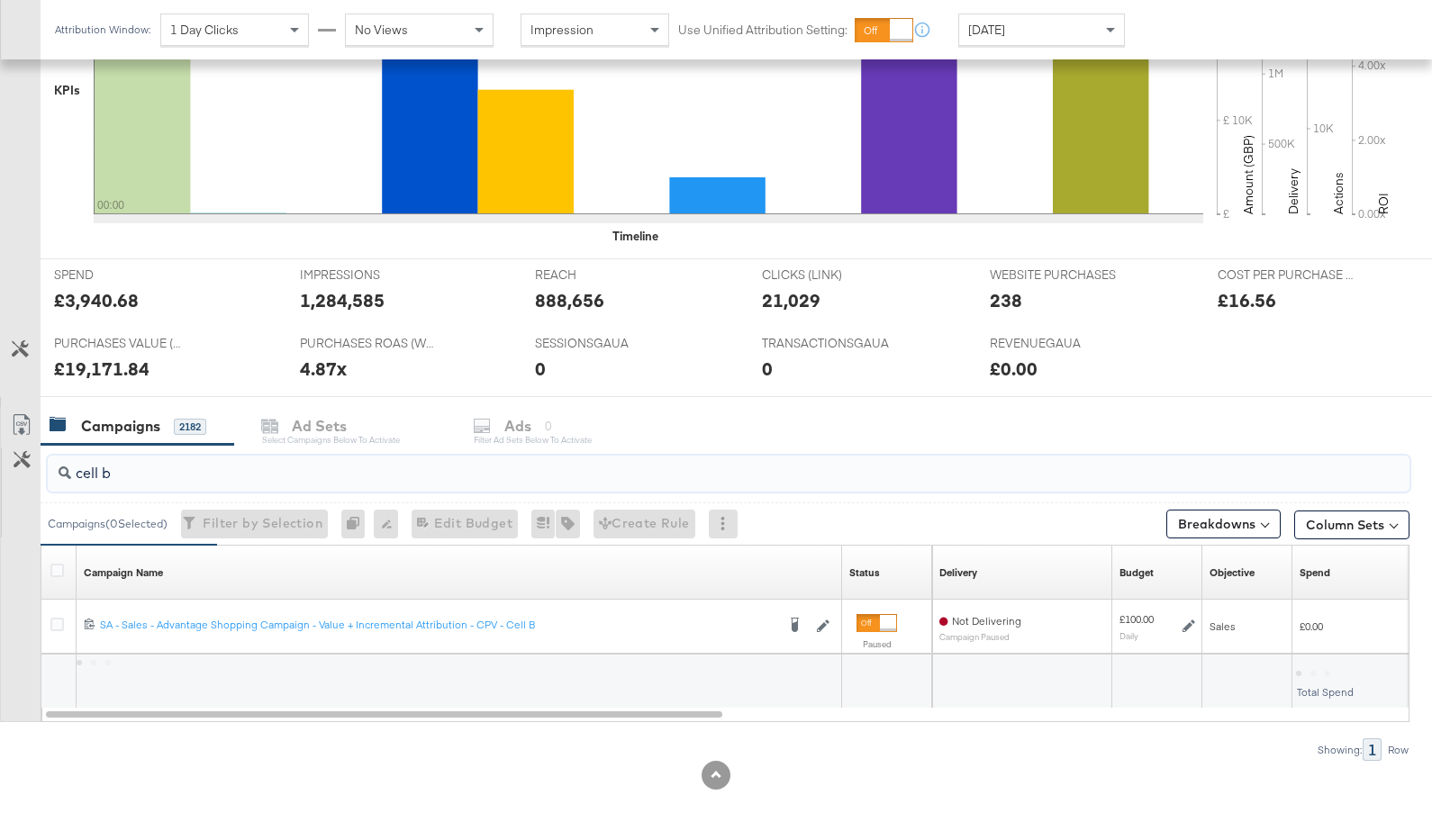
scroll to position [522, 0]
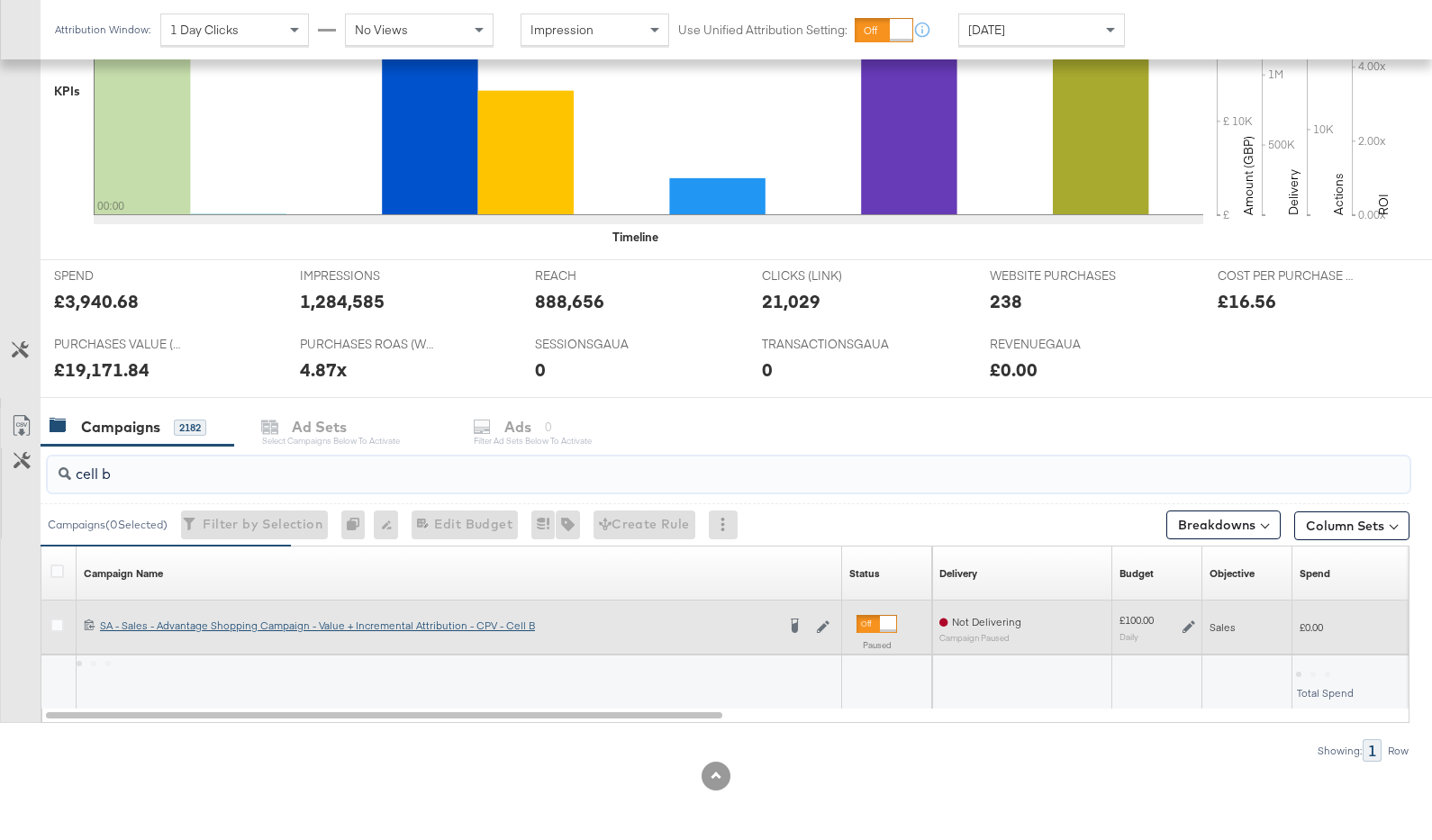
type input "cell b"
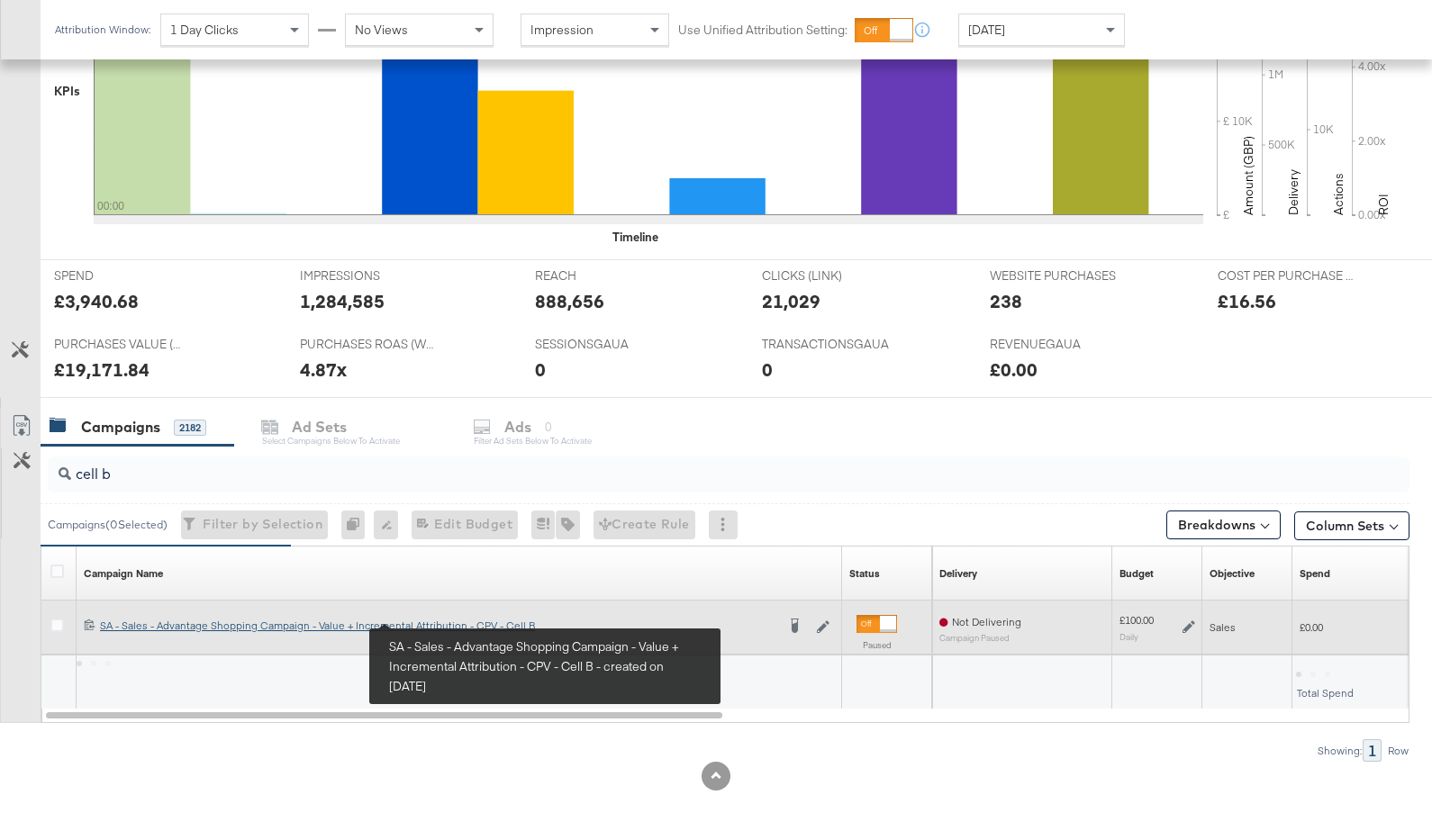
click at [477, 618] on div "SA - Sales - Advantage Shopping Campaign - Value + Incremental Attribution - CP…" at bounding box center [437, 625] width 675 height 14
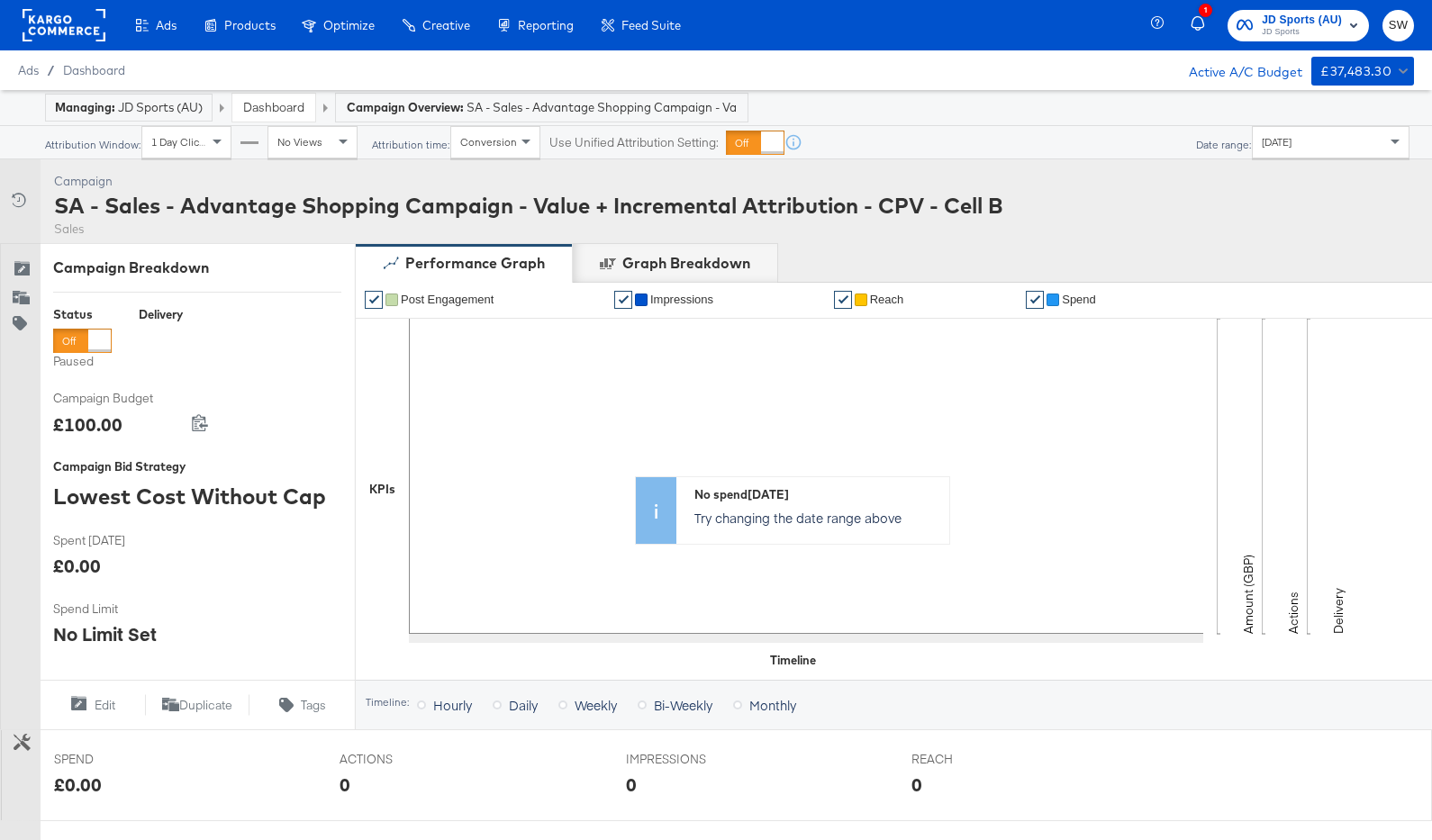
scroll to position [534, 0]
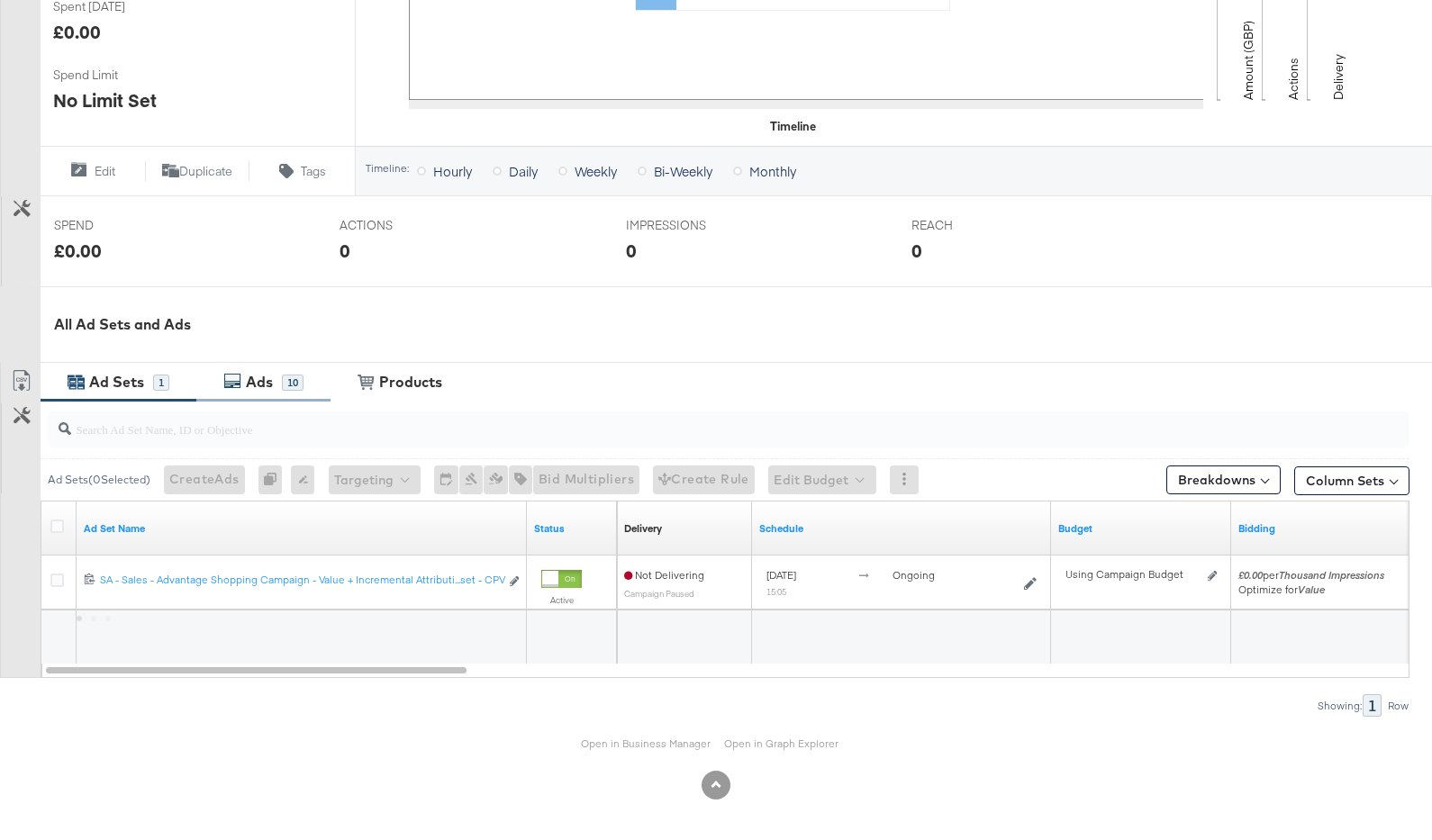
click at [276, 373] on div "Ads" at bounding box center [262, 382] width 41 height 20
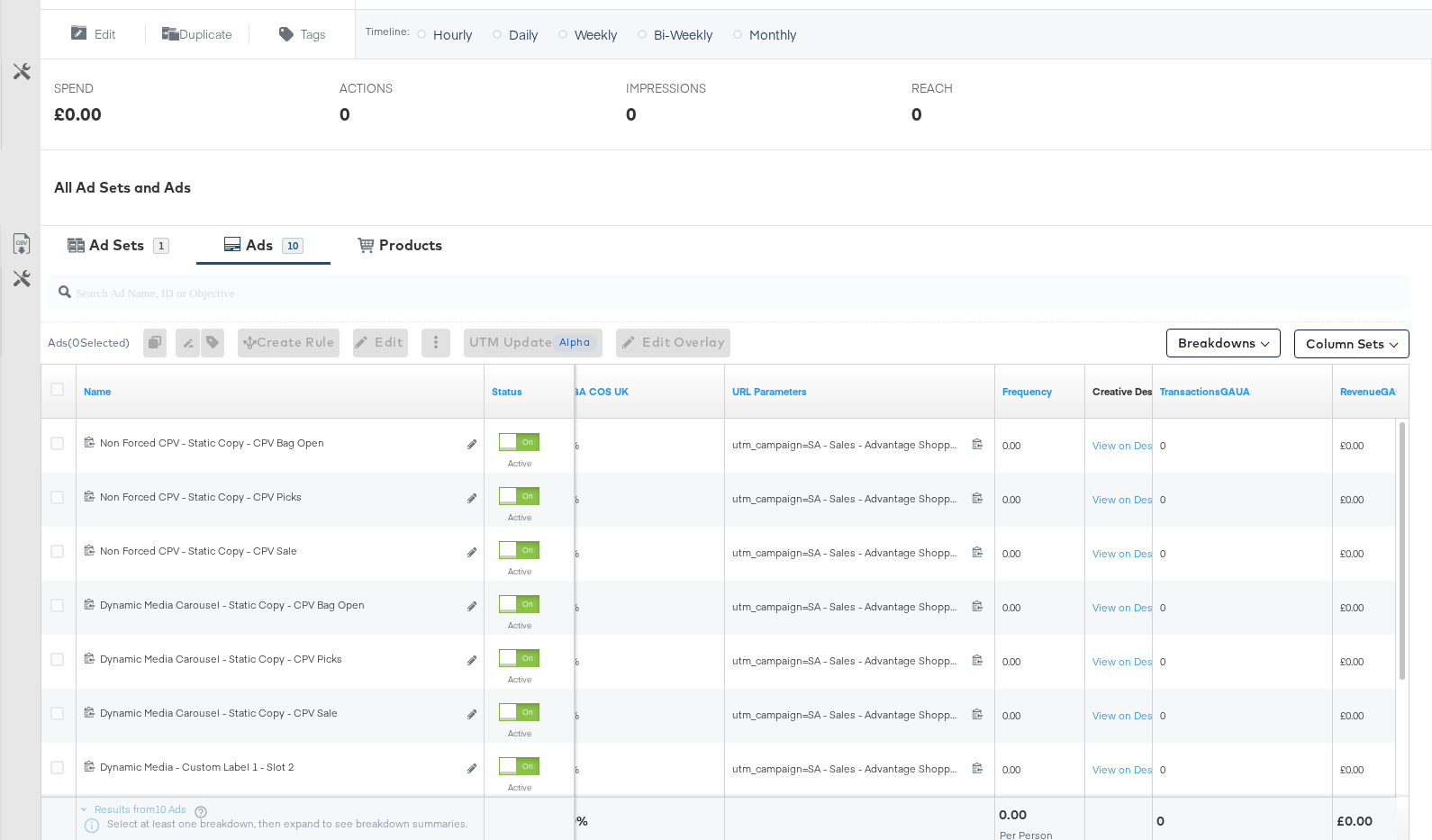
scroll to position [0, 0]
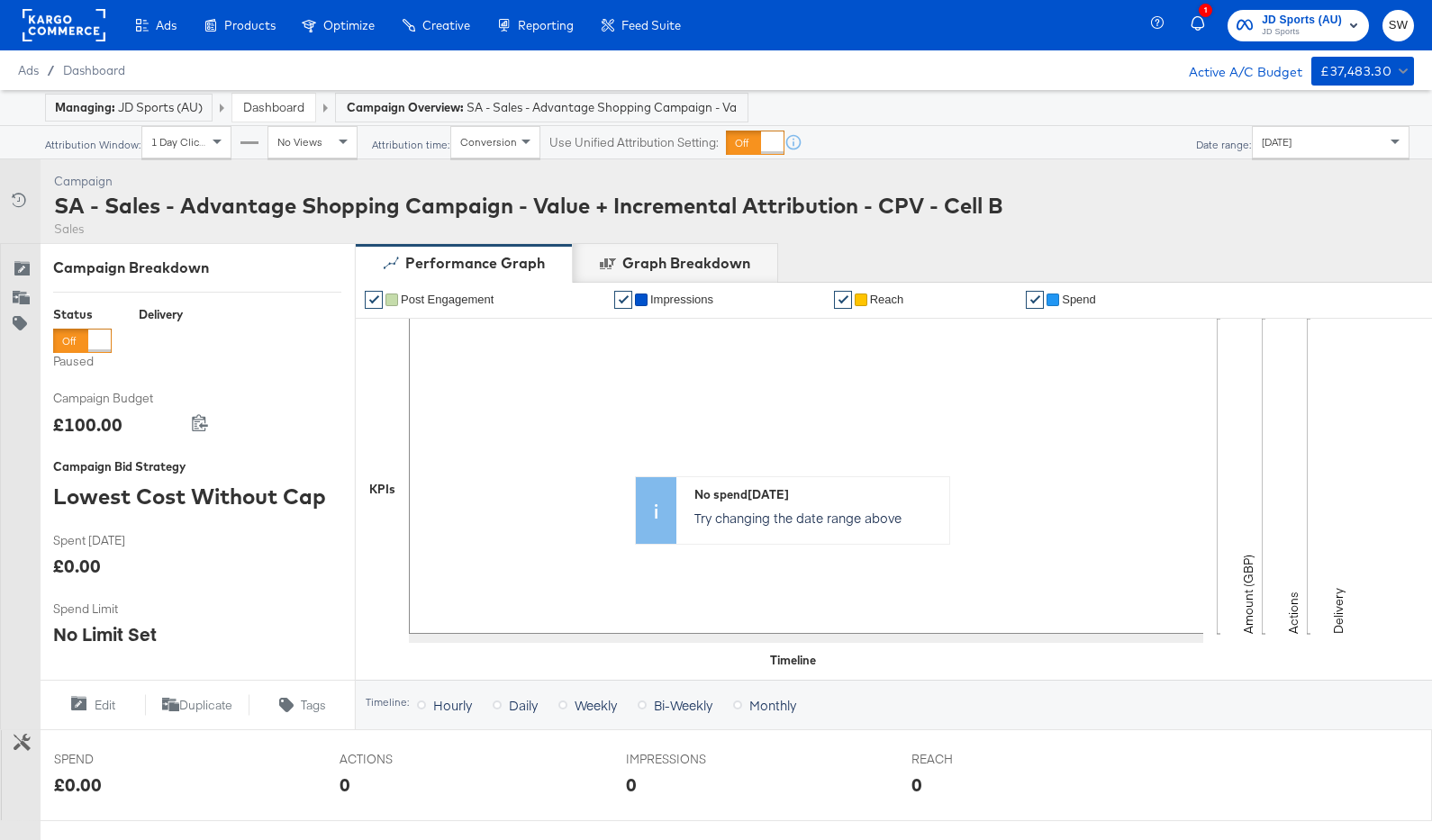
click at [311, 107] on div "Dashboard" at bounding box center [273, 108] width 83 height 28
click at [298, 103] on link "Dashboard" at bounding box center [274, 106] width 61 height 16
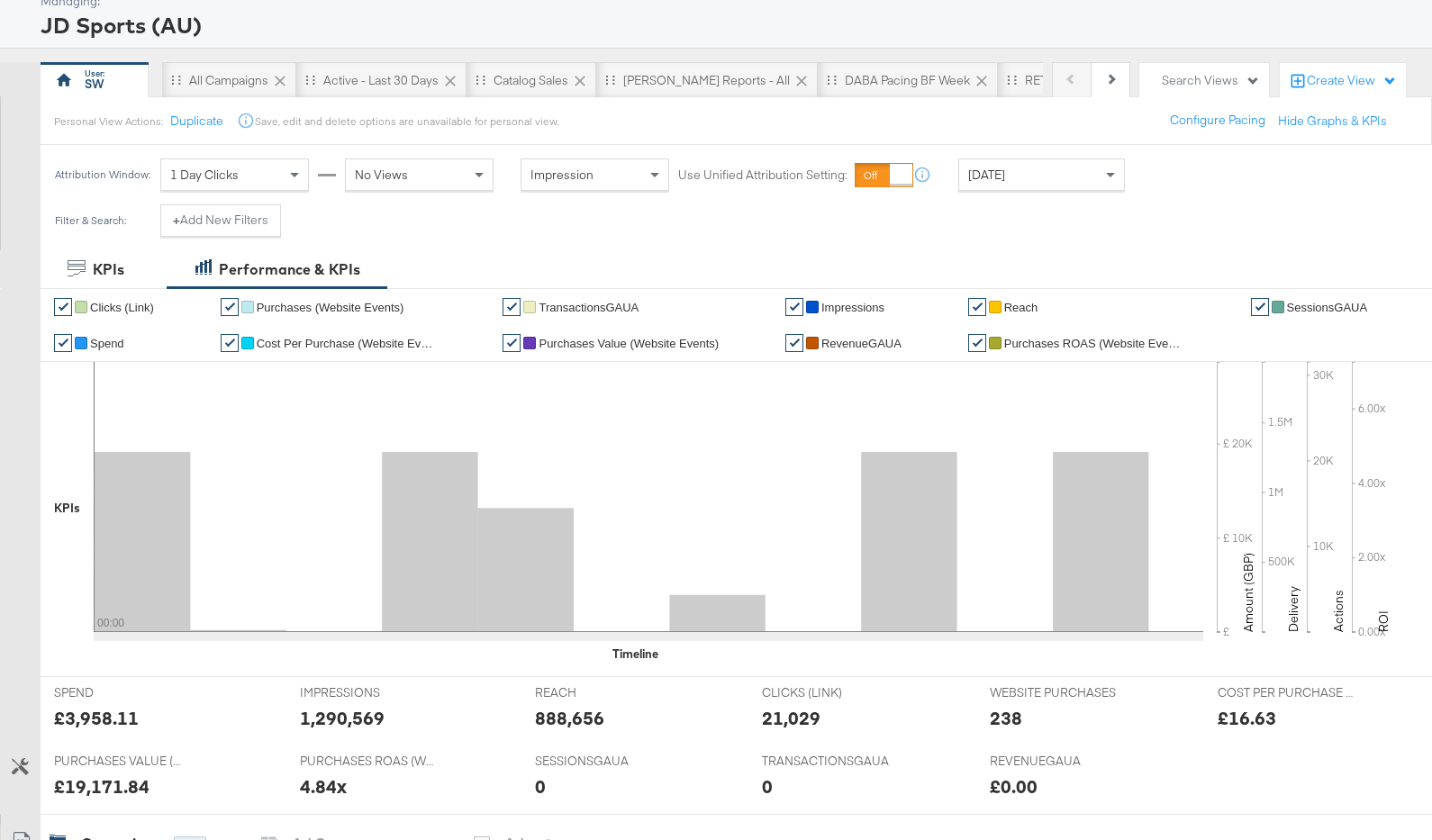
scroll to position [35, 0]
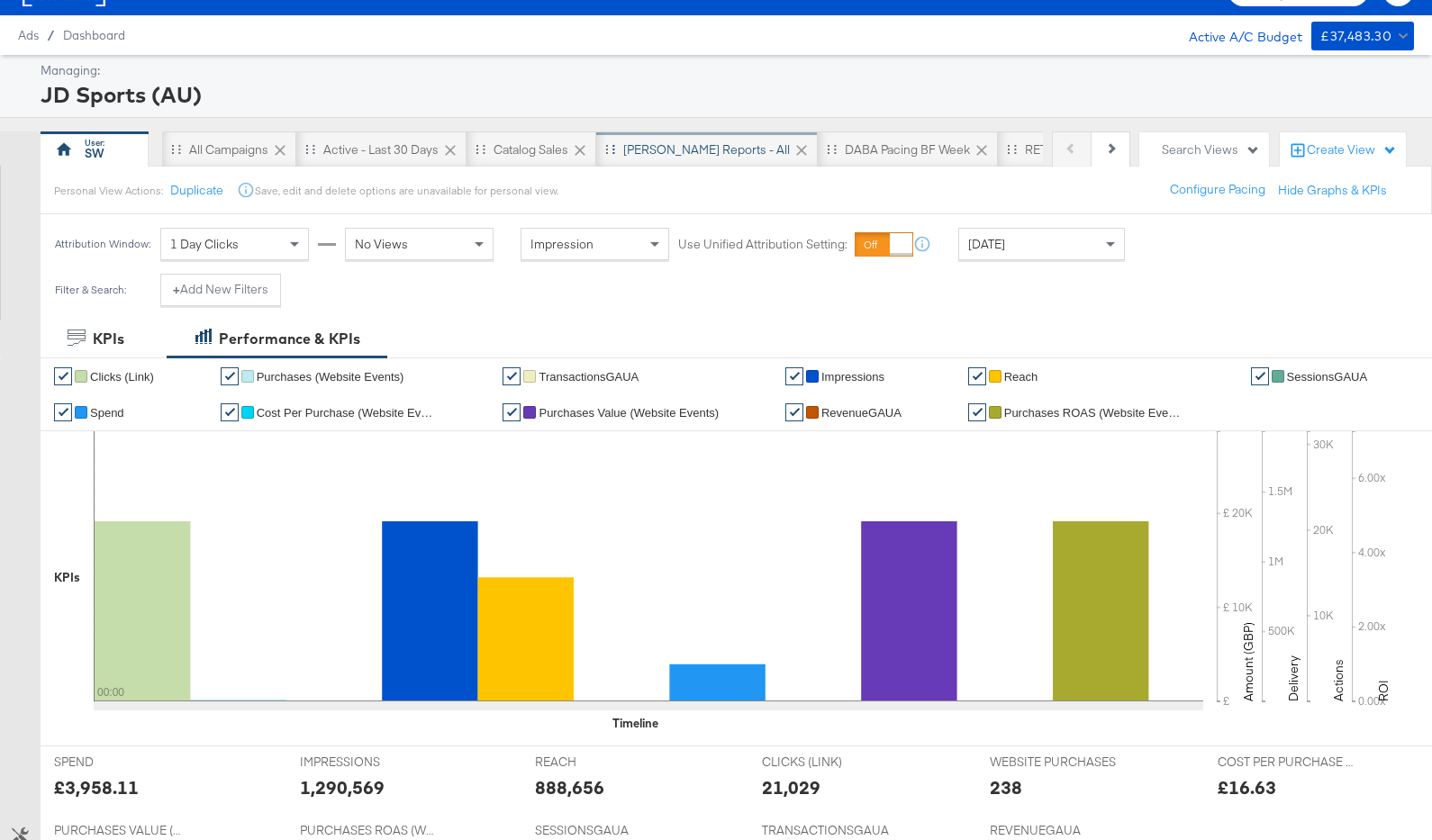
click at [659, 164] on div "[PERSON_NAME] Reports - All" at bounding box center [707, 149] width 222 height 36
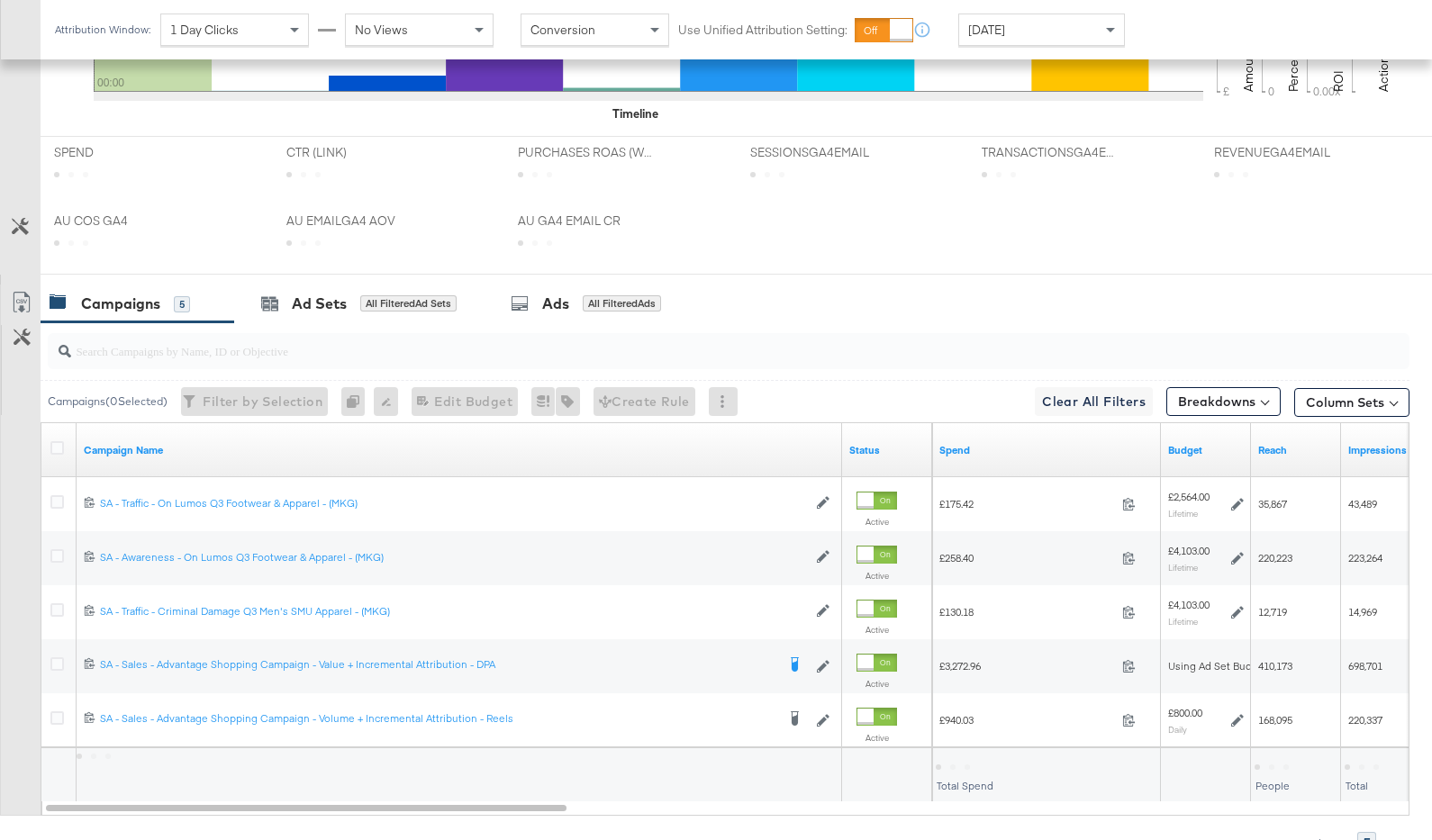
scroll to position [806, 0]
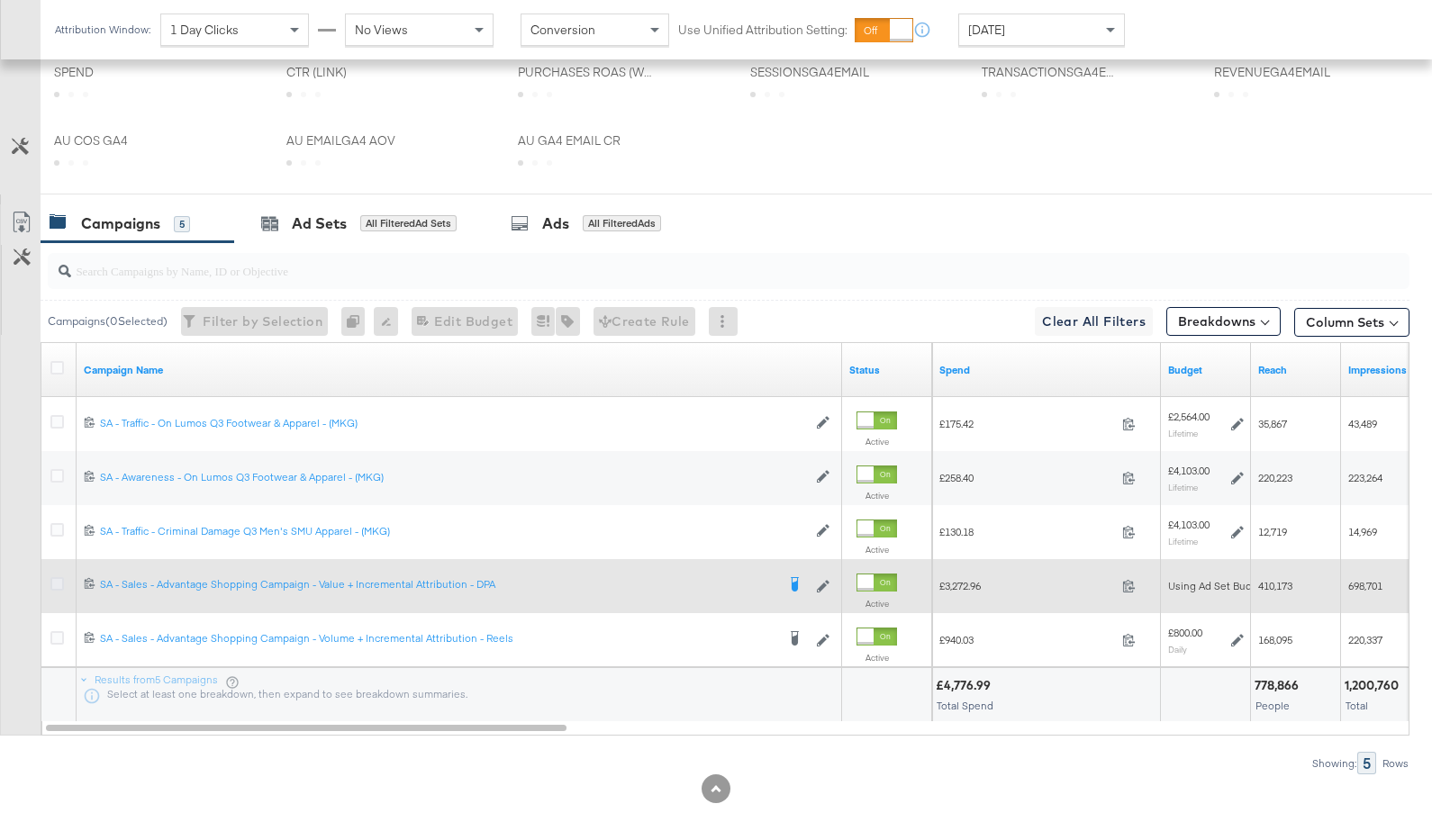
click at [58, 584] on icon at bounding box center [57, 584] width 14 height 14
click at [0, 0] on input "checkbox" at bounding box center [0, 0] width 0 height 0
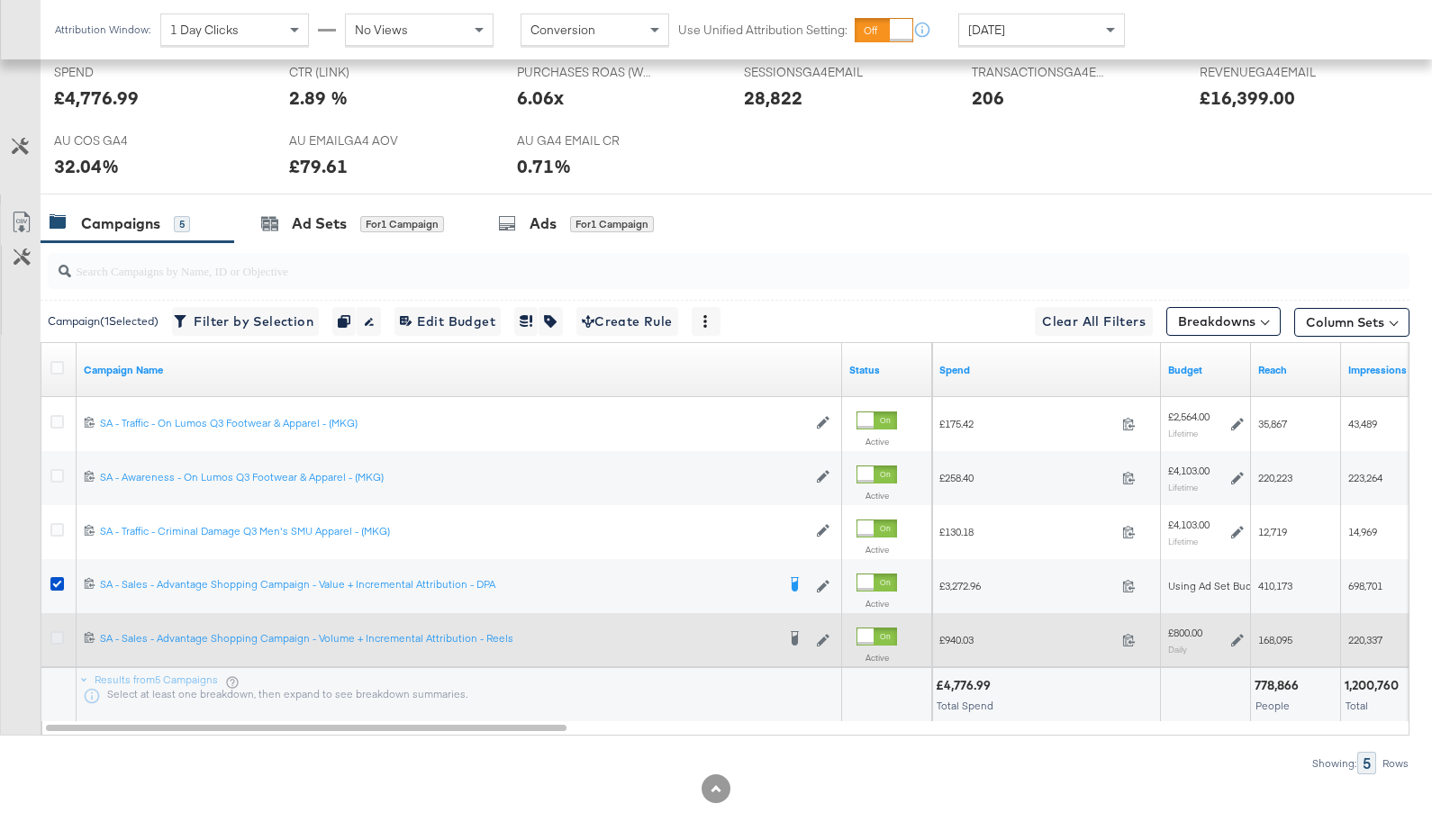
click at [56, 635] on icon at bounding box center [57, 638] width 14 height 14
click at [0, 0] on input "checkbox" at bounding box center [0, 0] width 0 height 0
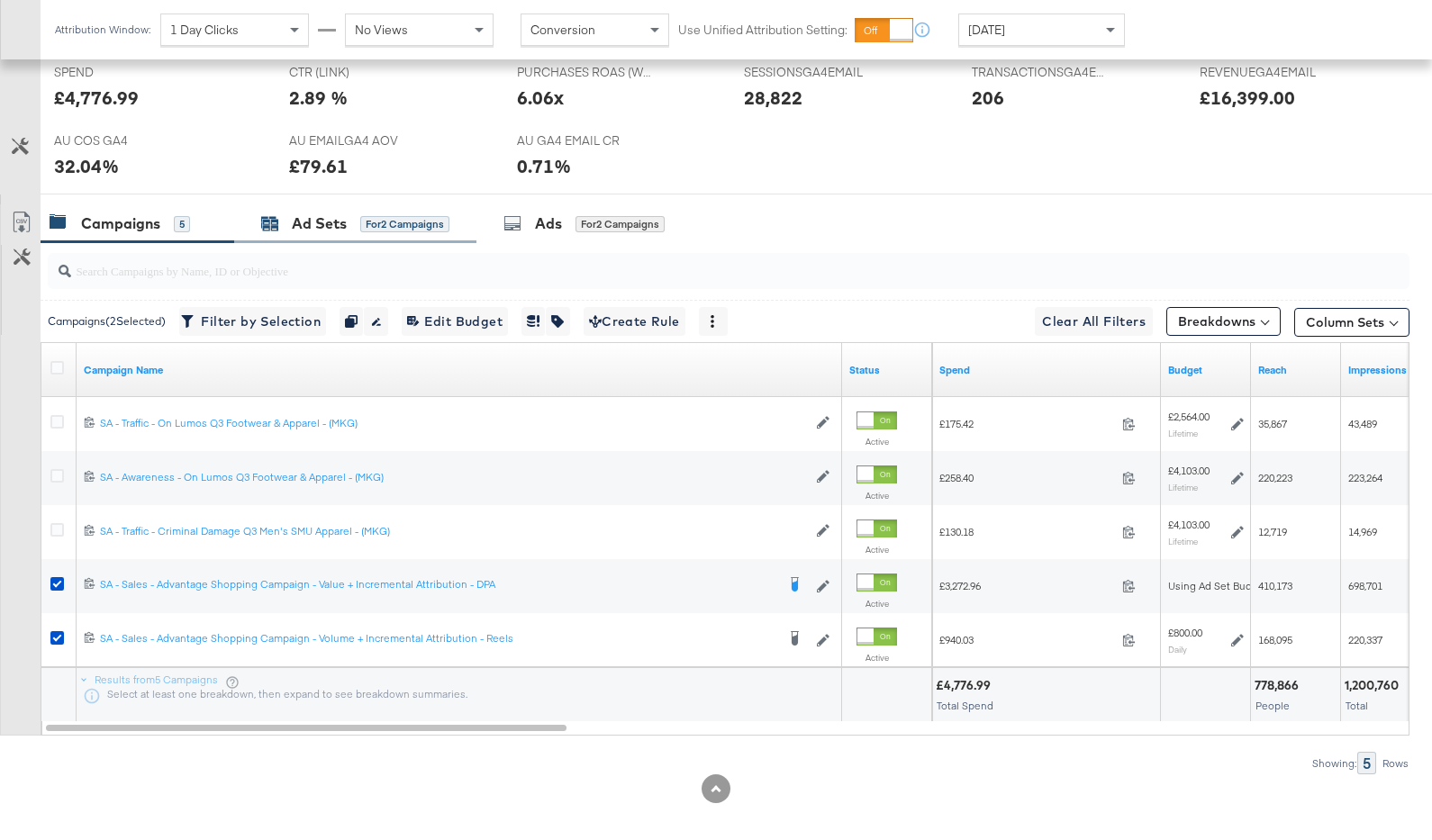
click at [396, 221] on div "for 2 Campaigns" at bounding box center [405, 224] width 89 height 16
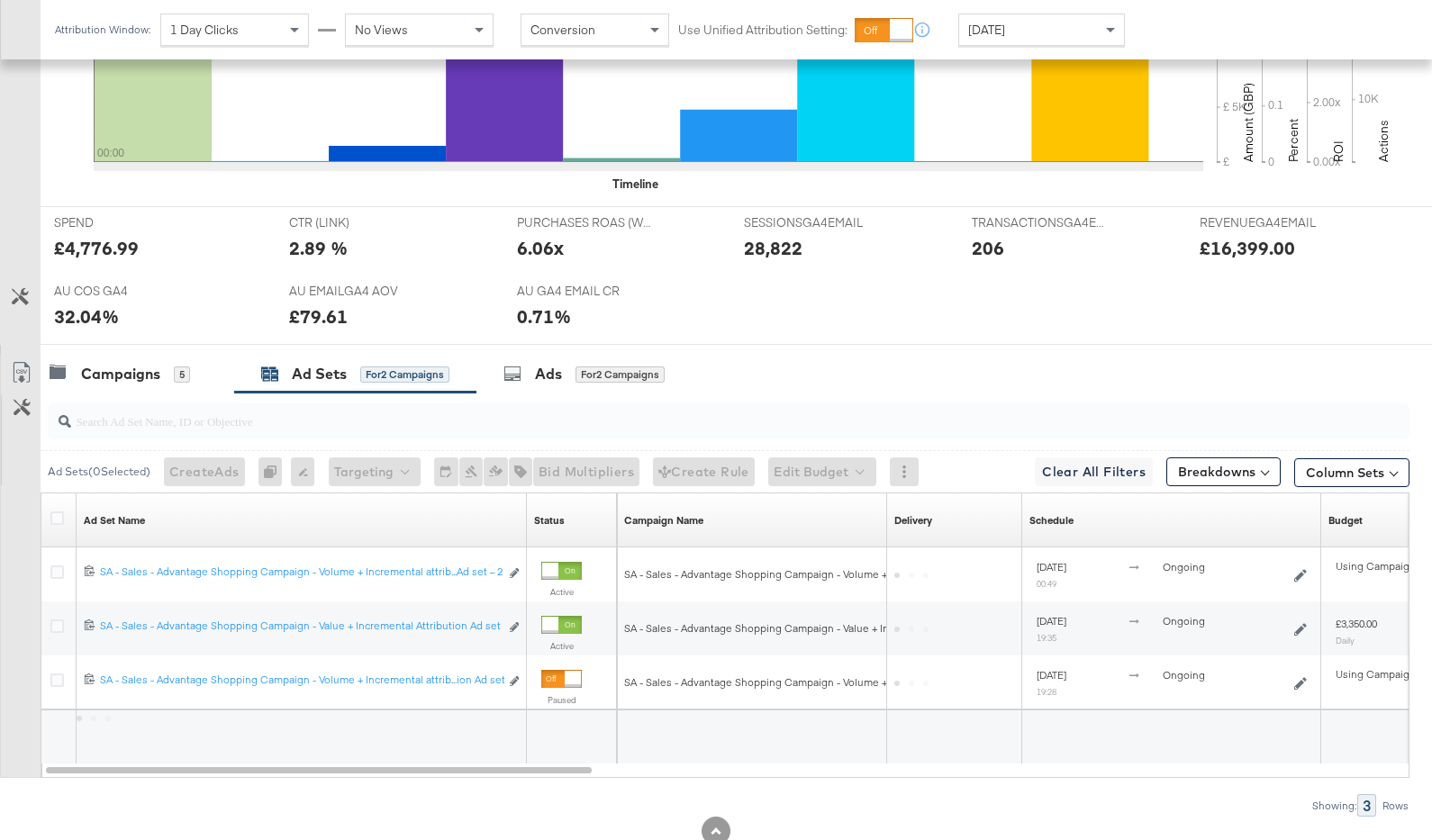
scroll to position [711, 0]
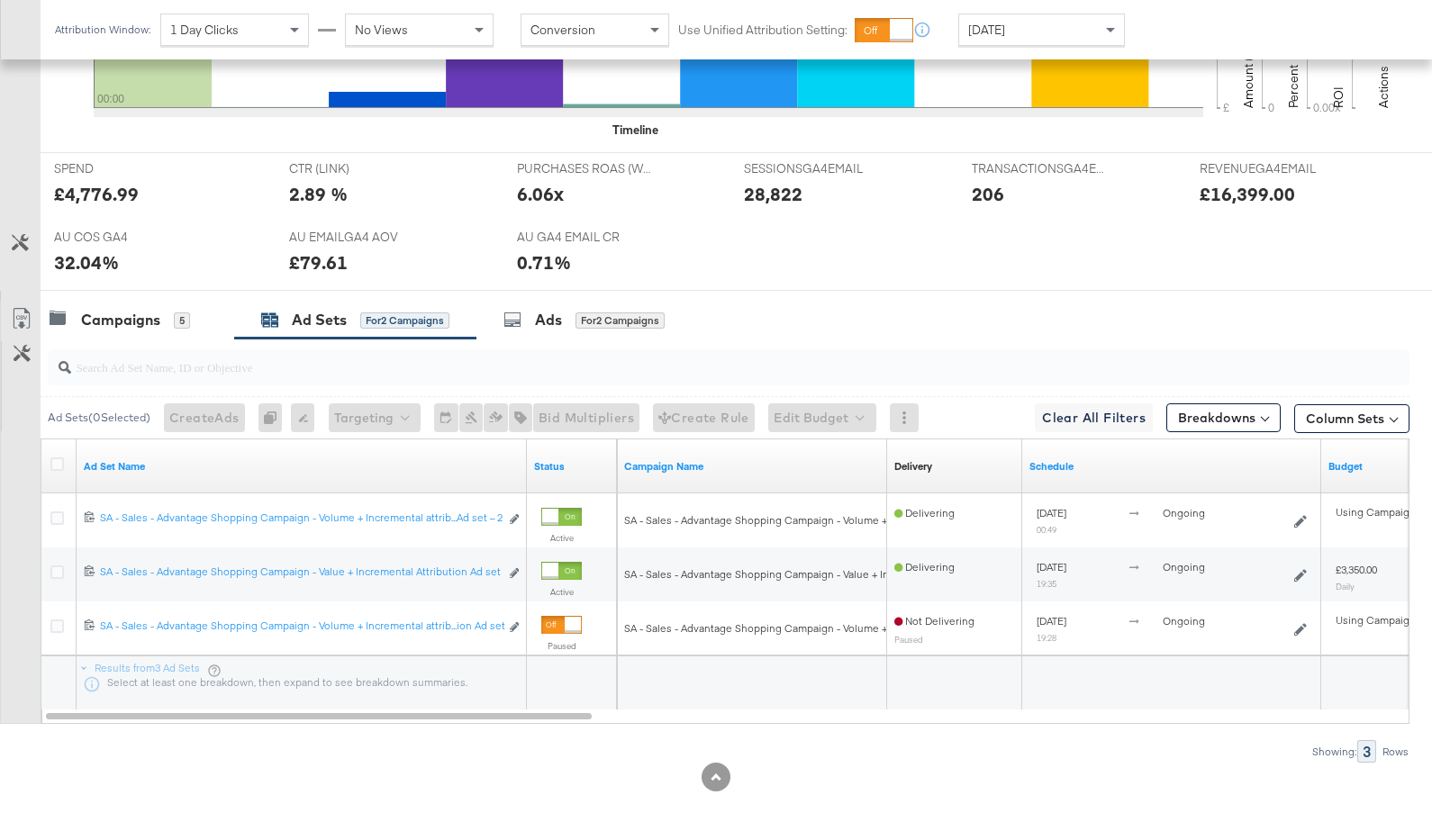
click at [992, 29] on span "[DATE]" at bounding box center [987, 29] width 37 height 16
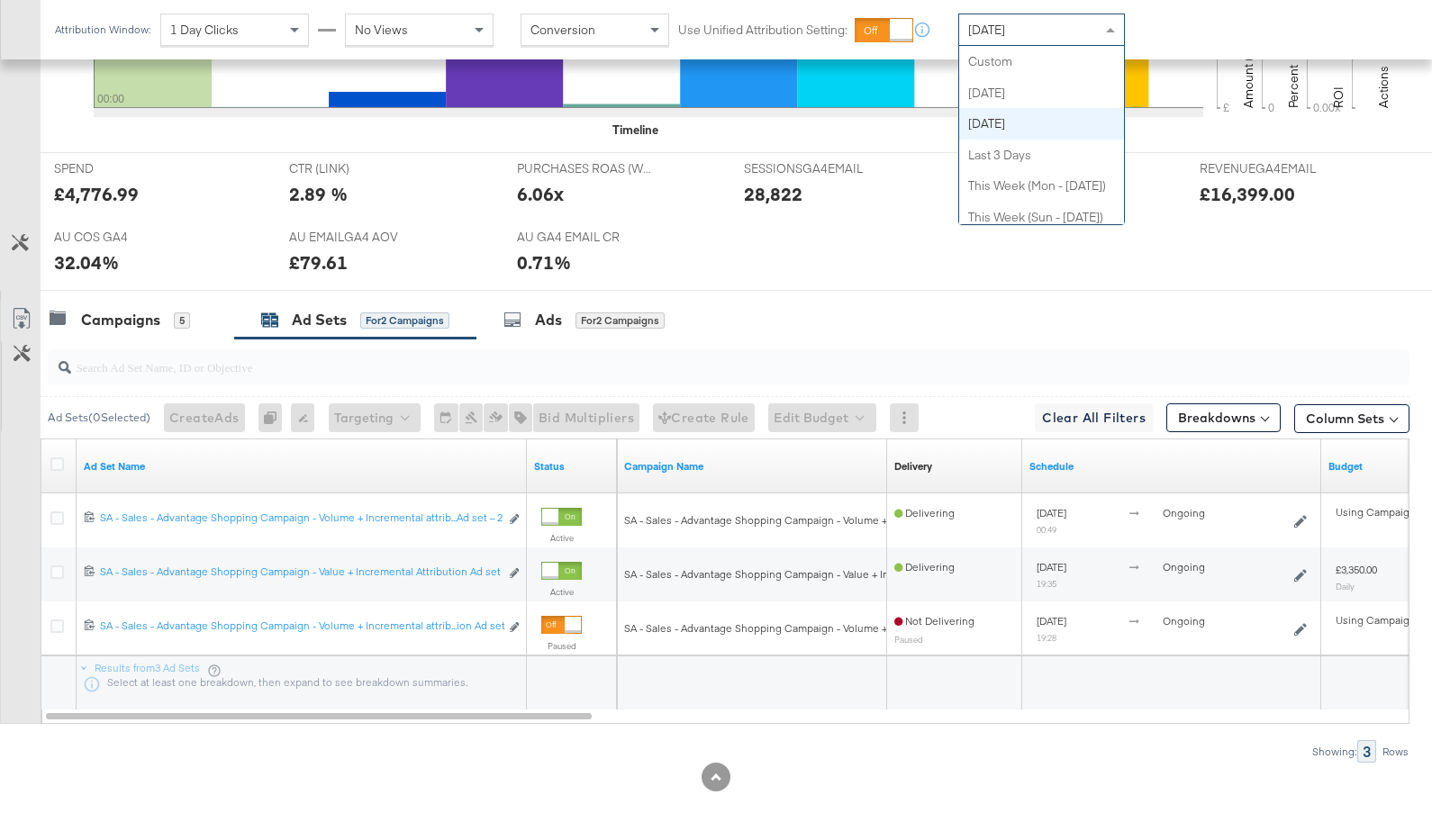
scroll to position [62, 0]
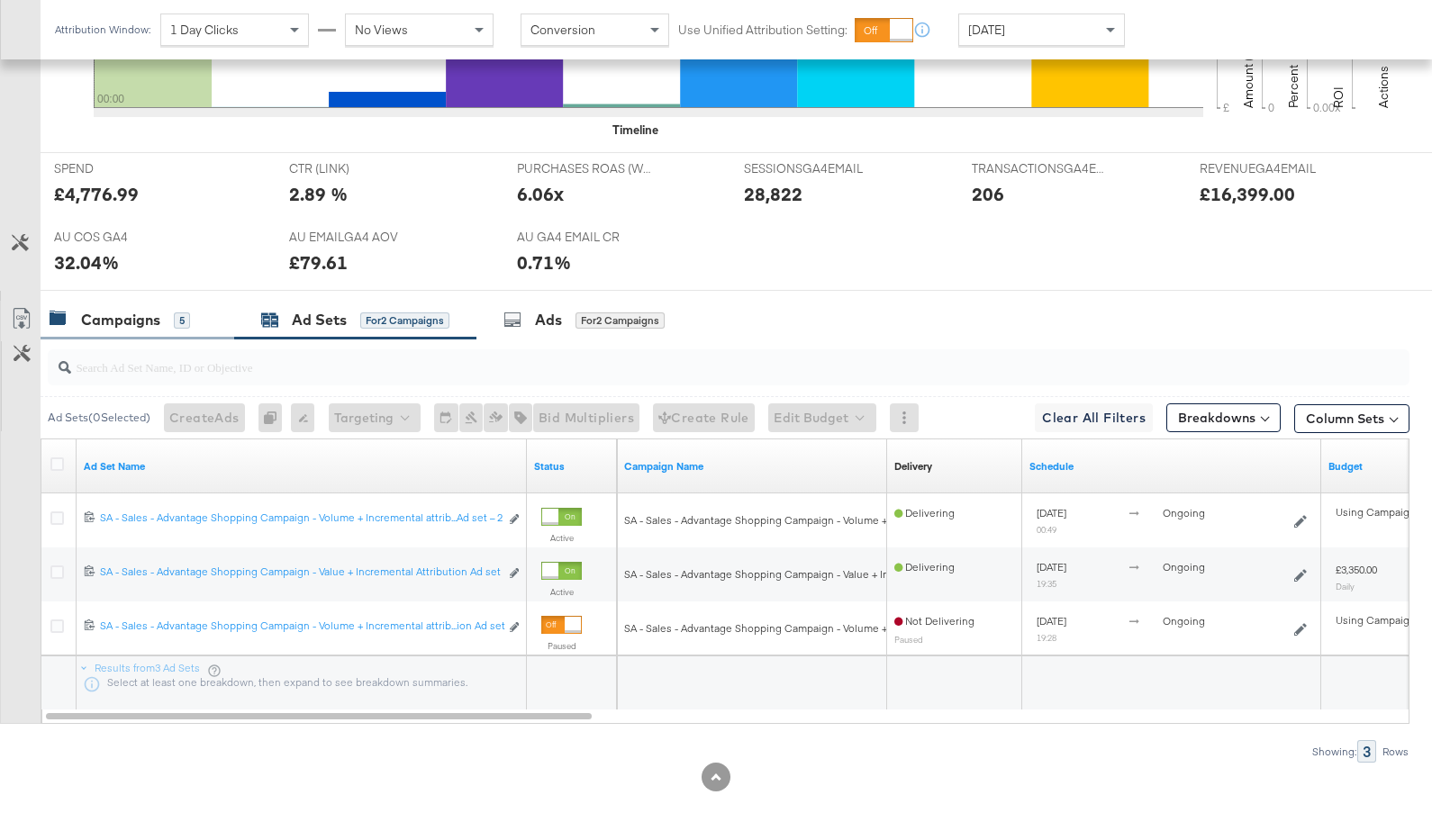
click at [134, 333] on div "Campaigns 5" at bounding box center [138, 320] width 194 height 39
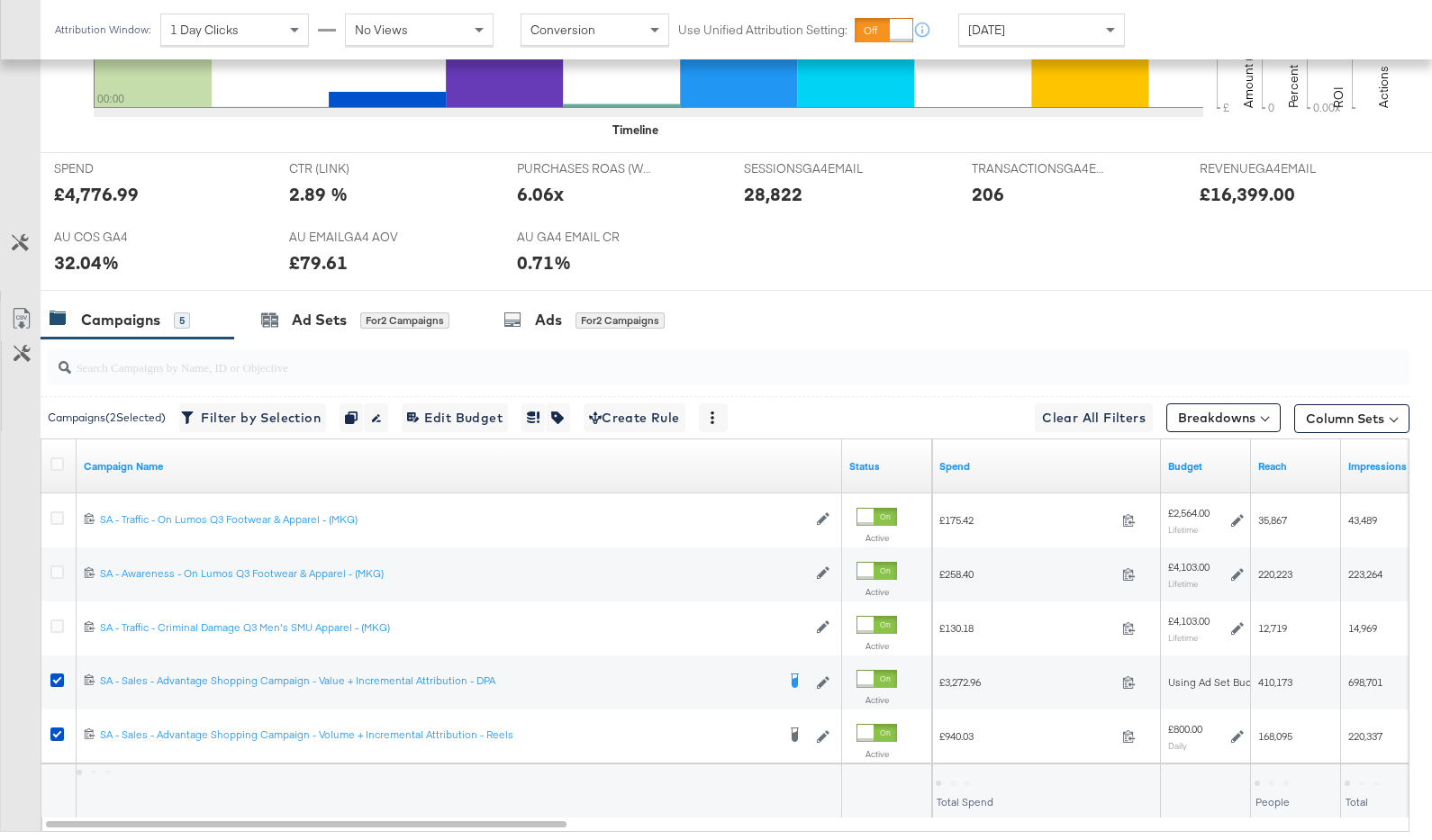
click at [987, 17] on div "[DATE]" at bounding box center [1042, 29] width 165 height 31
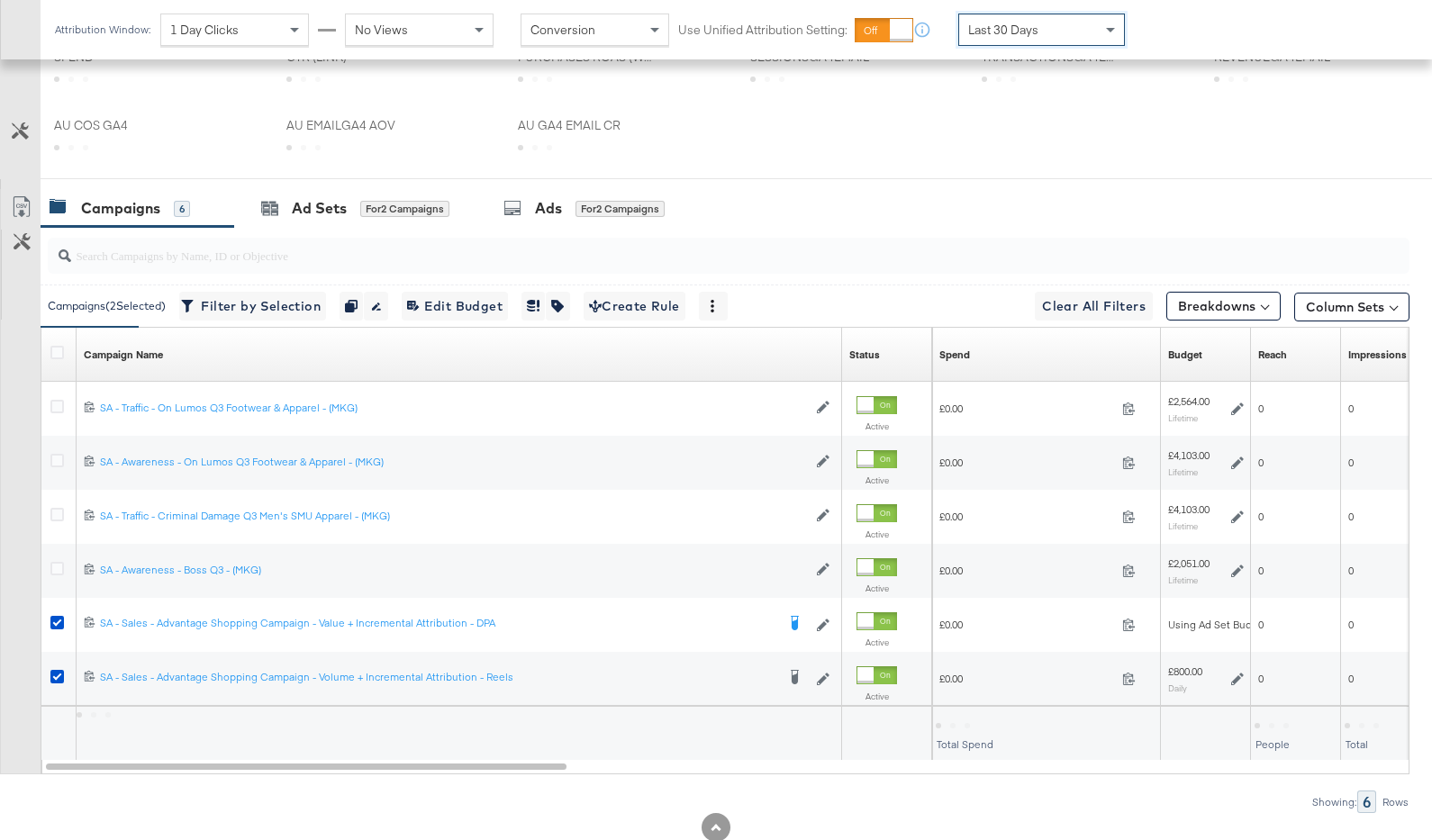
scroll to position [697, 0]
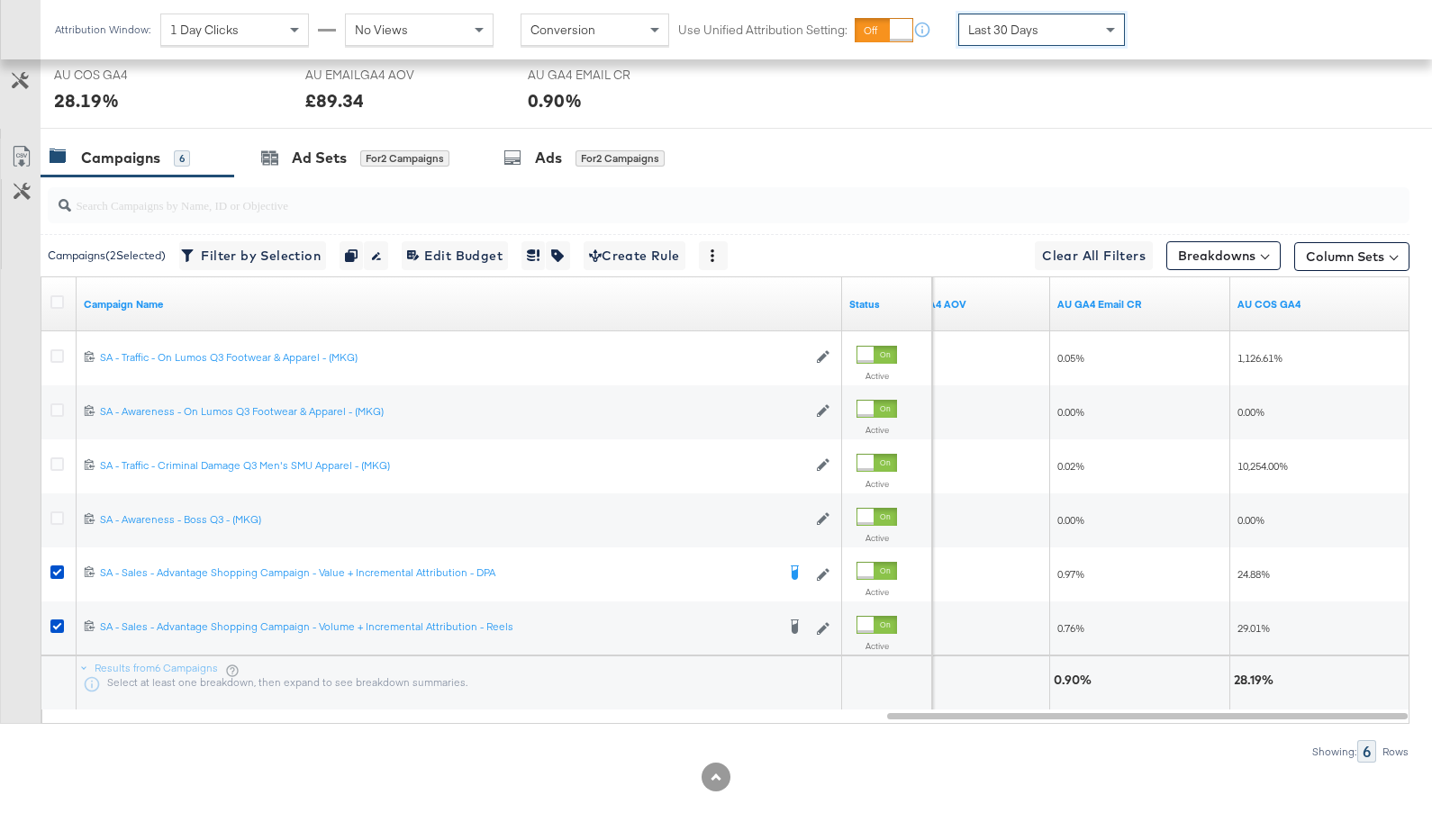
click at [1048, 42] on div "Last 30 Days" at bounding box center [1042, 29] width 165 height 31
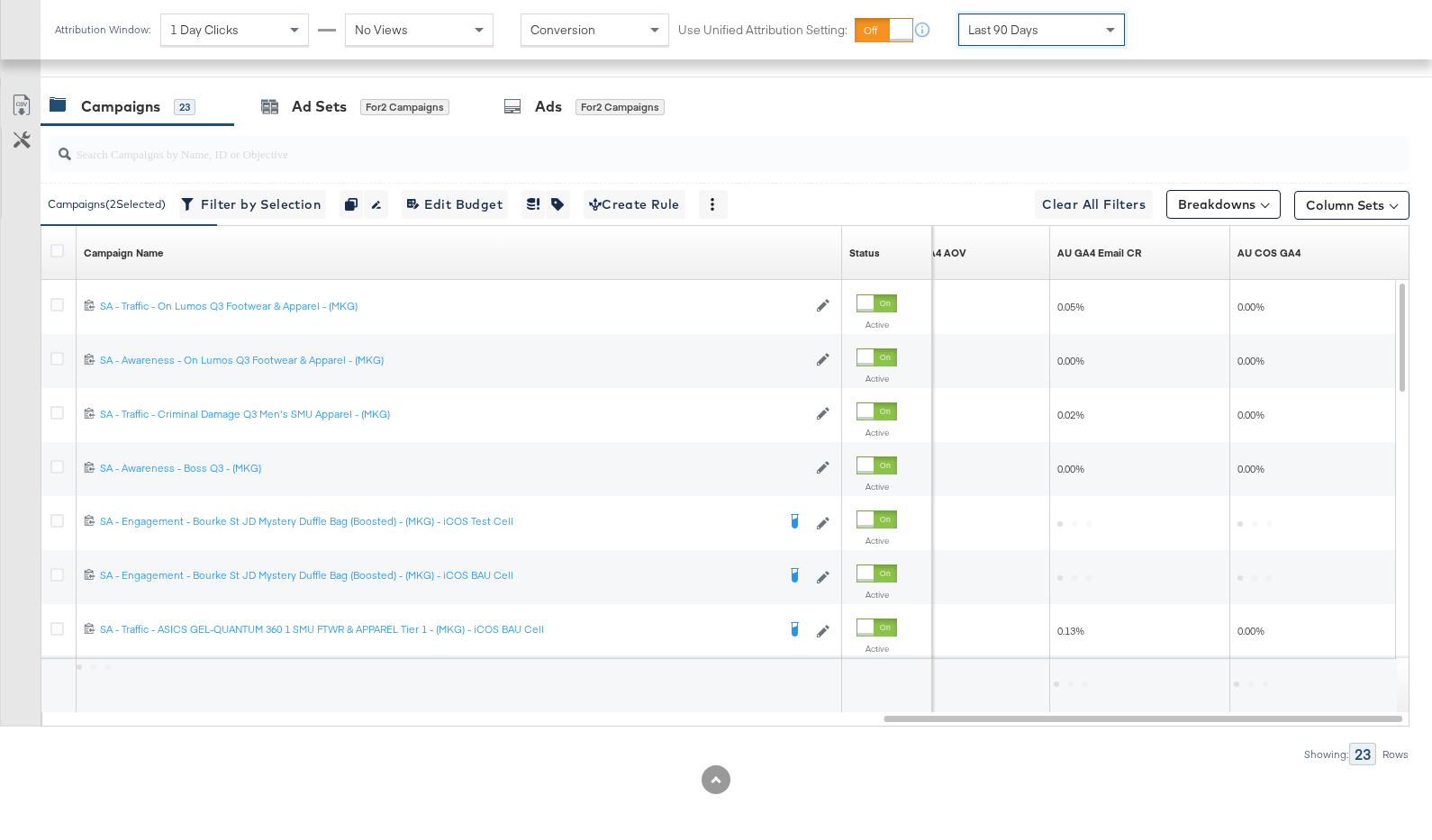
scroll to position [751, 0]
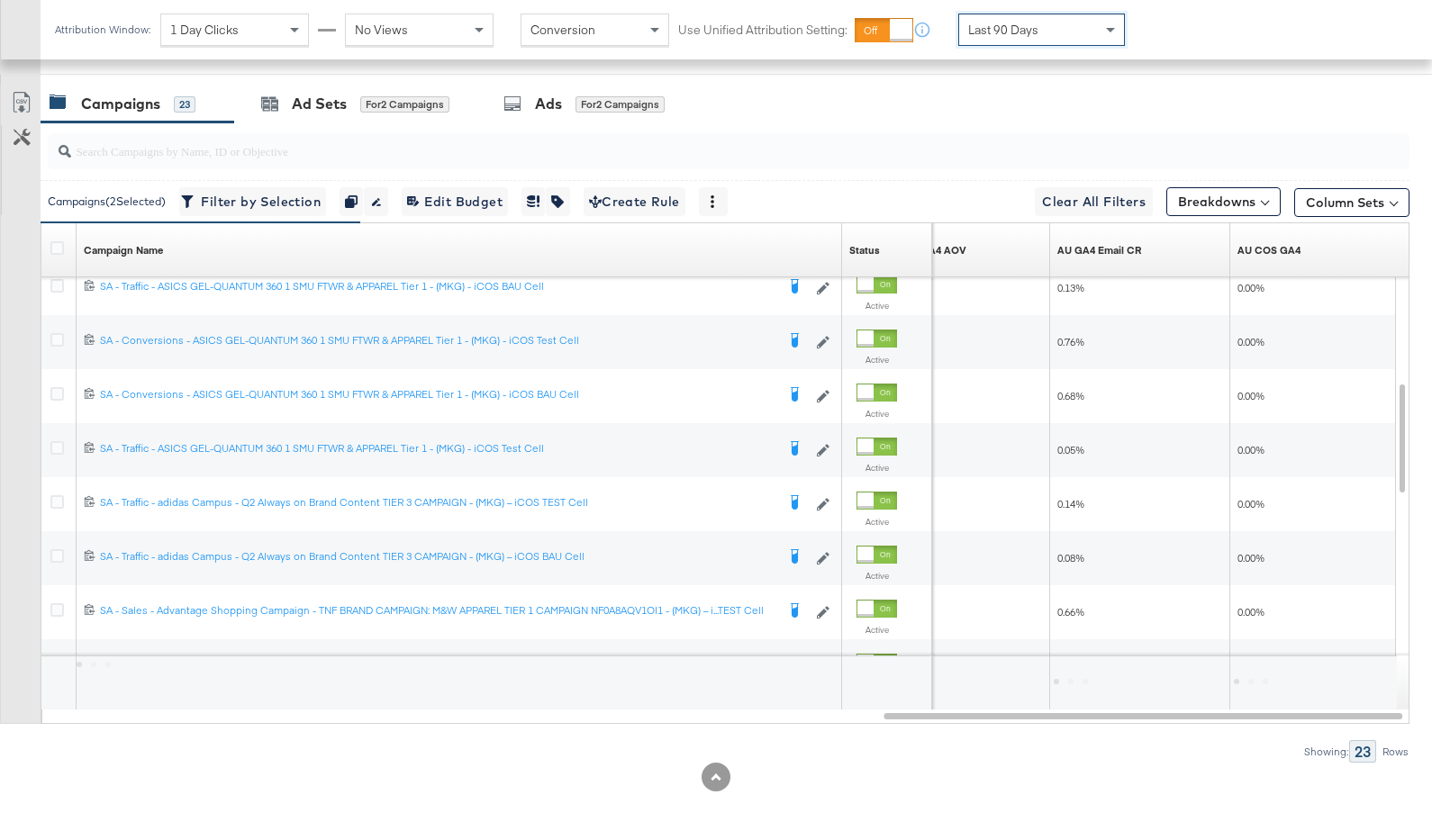
click at [1037, 28] on div "Last 90 Days" at bounding box center [1042, 29] width 165 height 31
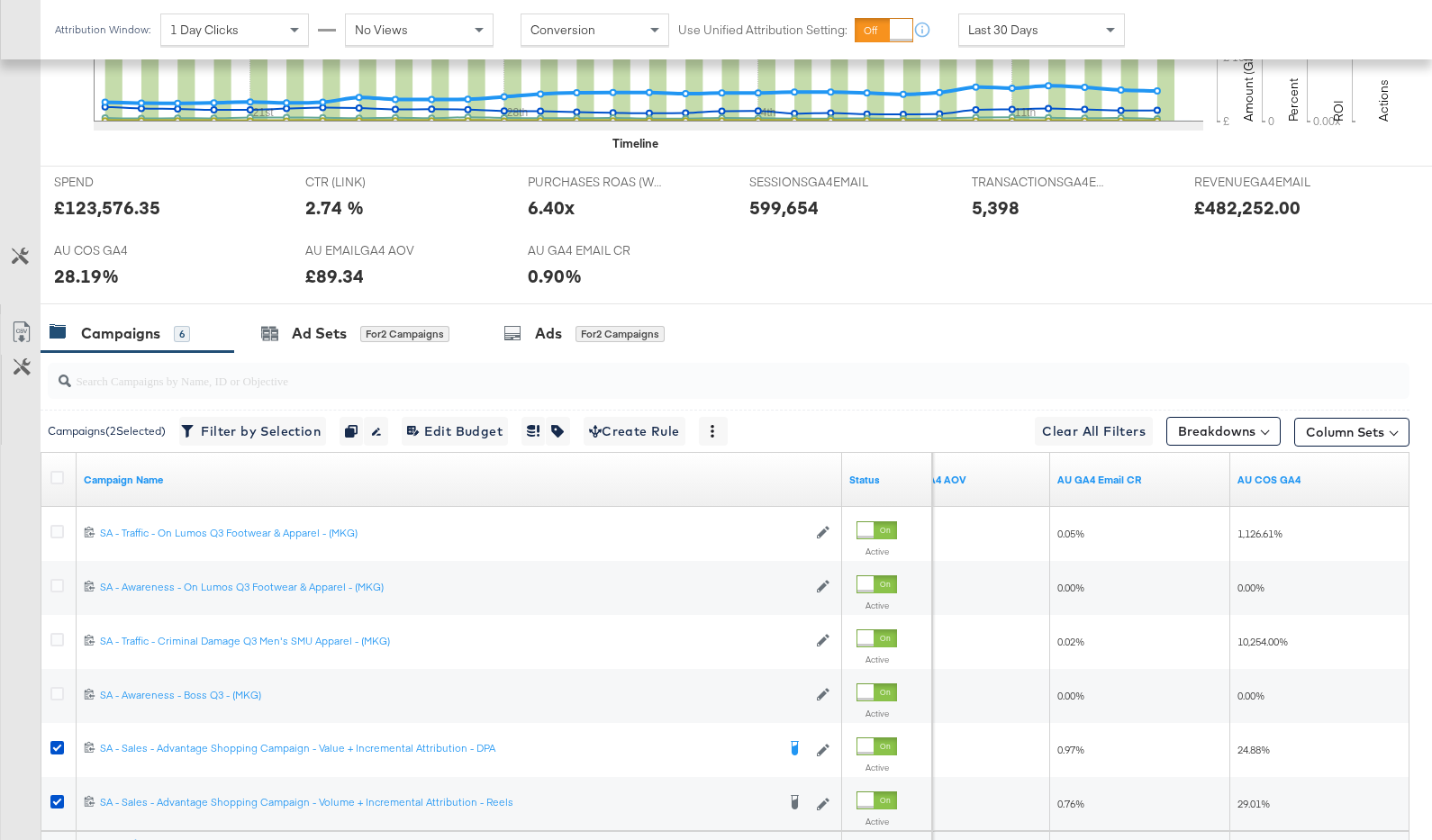
scroll to position [873, 0]
